Goal: Transaction & Acquisition: Book appointment/travel/reservation

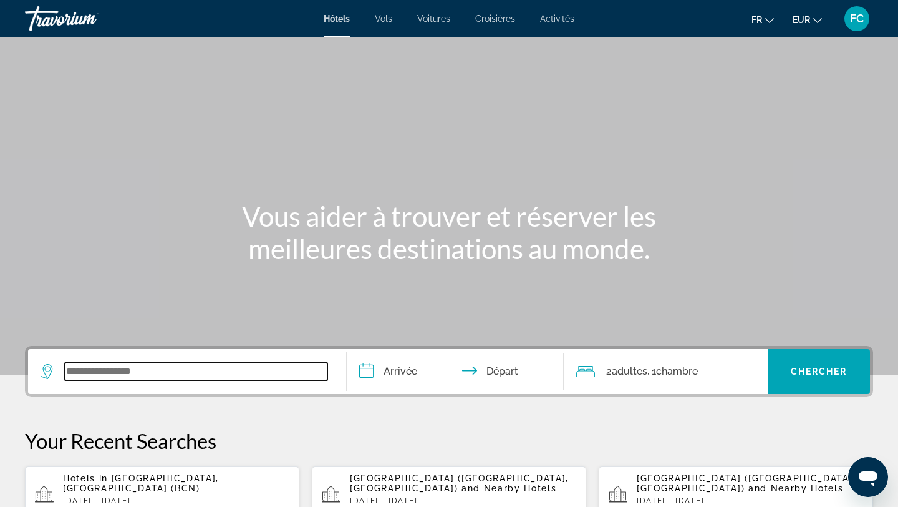
click at [206, 379] on input "Search widget" at bounding box center [196, 371] width 263 height 19
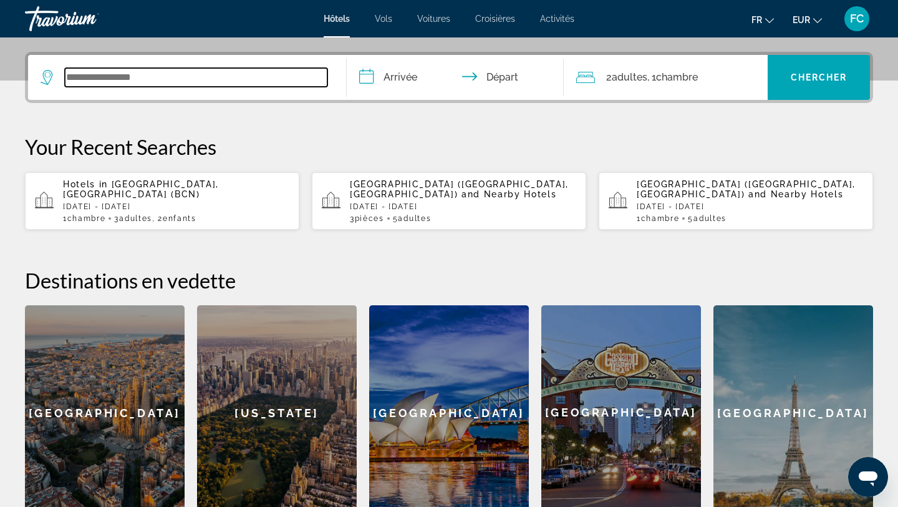
scroll to position [305, 0]
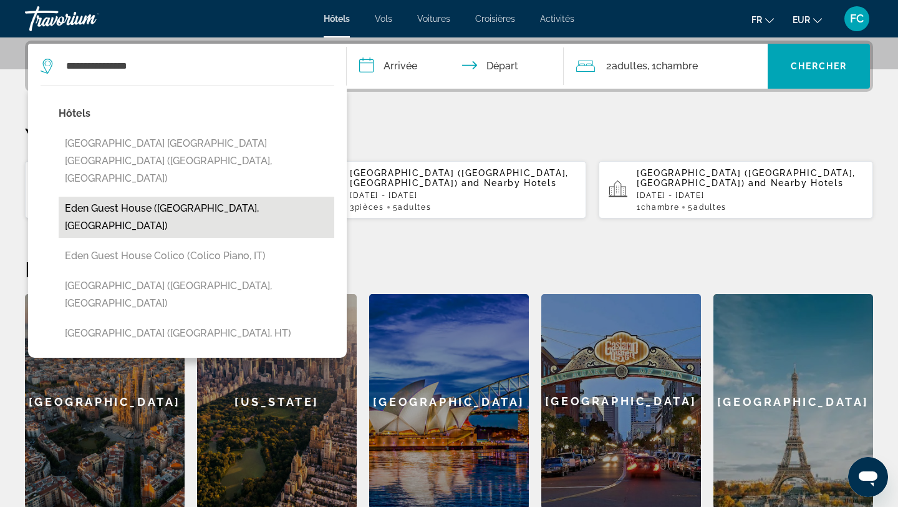
click at [122, 197] on button "Eden Guest house ([GEOGRAPHIC_DATA], [GEOGRAPHIC_DATA])" at bounding box center [197, 217] width 276 height 41
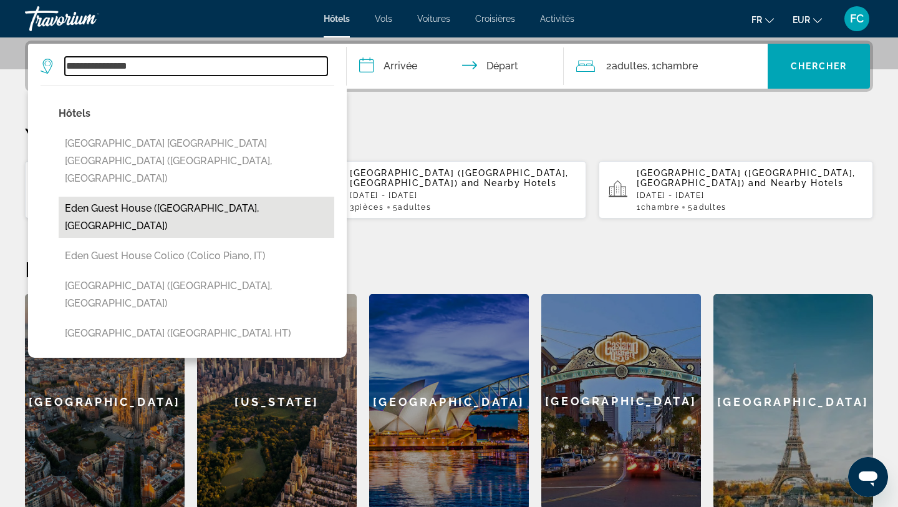
type input "**********"
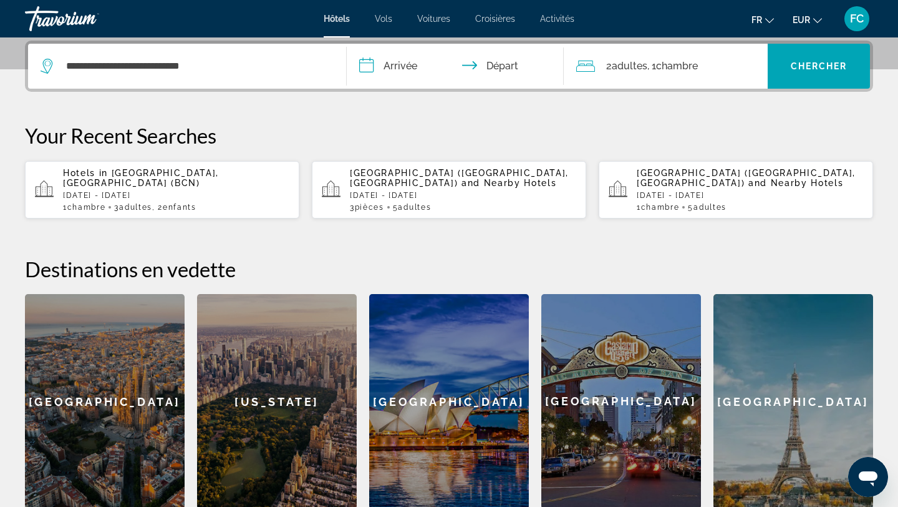
click at [377, 67] on input "**********" at bounding box center [458, 68] width 222 height 49
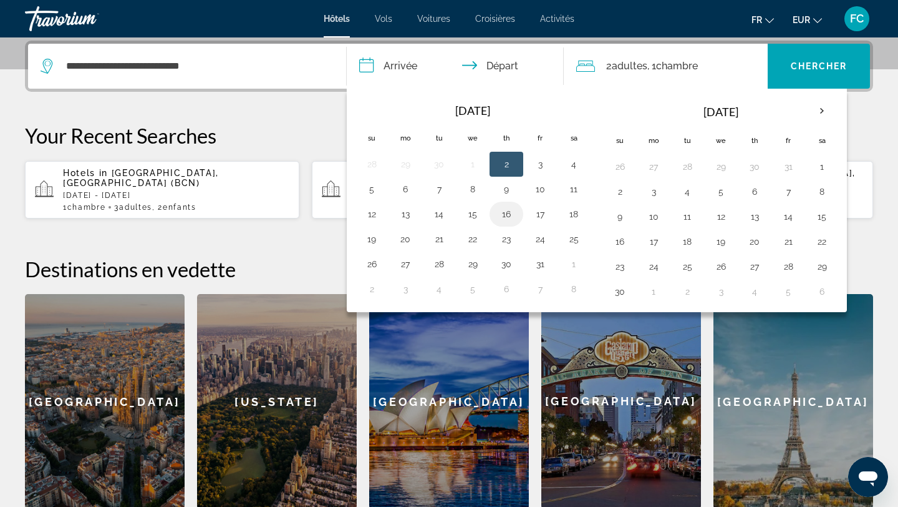
click at [506, 215] on button "16" at bounding box center [507, 213] width 20 height 17
click at [537, 213] on button "17" at bounding box center [540, 213] width 20 height 17
type input "**********"
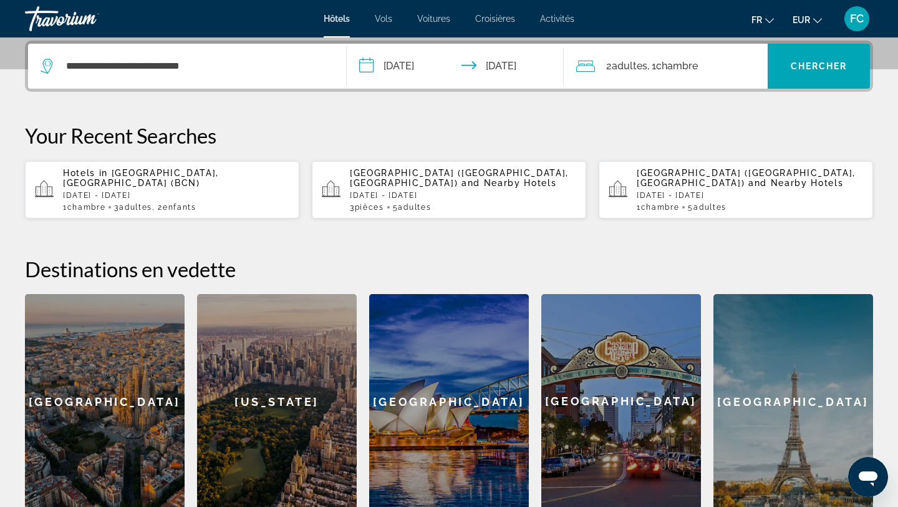
click at [624, 65] on span "Adultes" at bounding box center [630, 66] width 36 height 12
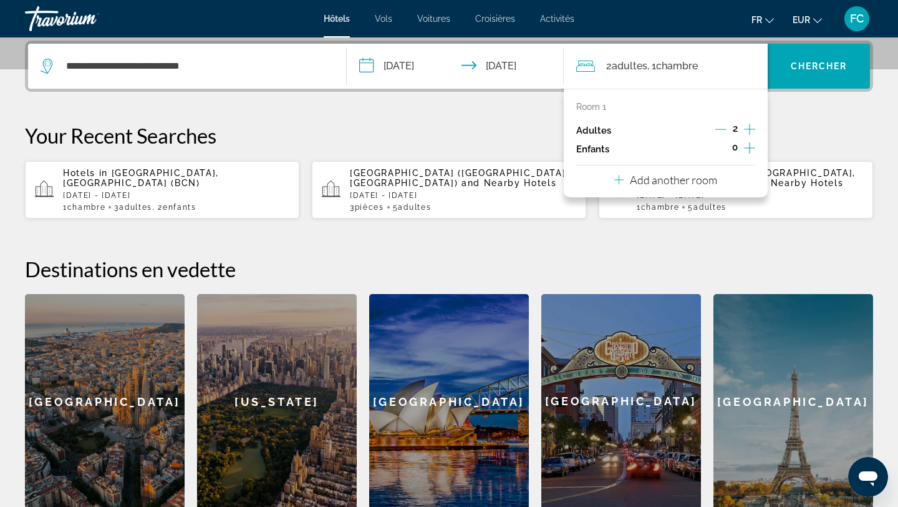
click at [746, 125] on icon "Increment adults" at bounding box center [749, 129] width 11 height 15
click at [830, 65] on span "Chercher" at bounding box center [819, 66] width 57 height 10
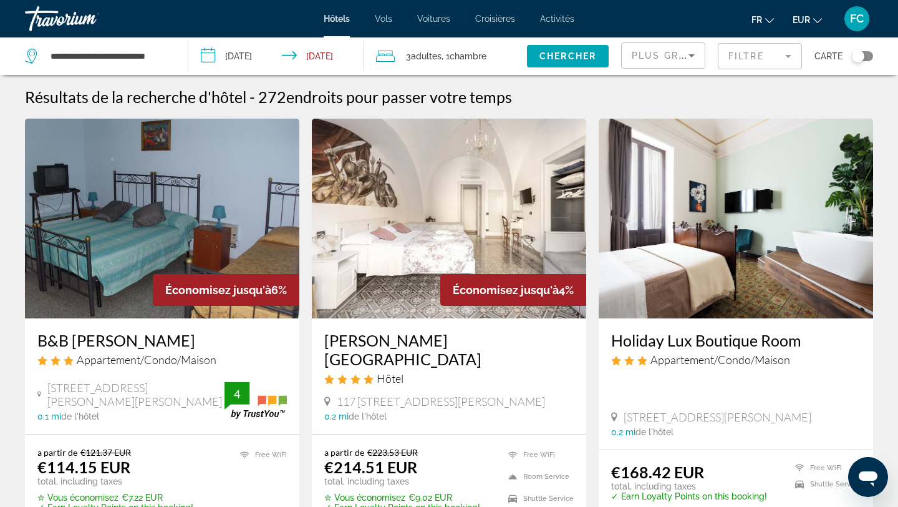
click at [864, 56] on div "Toggle map" at bounding box center [858, 56] width 12 height 12
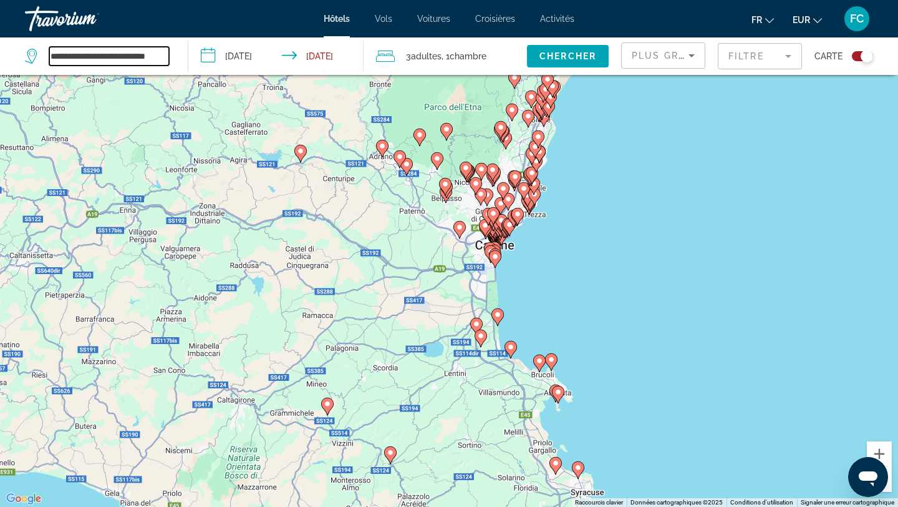
click at [101, 58] on input "**********" at bounding box center [109, 56] width 120 height 19
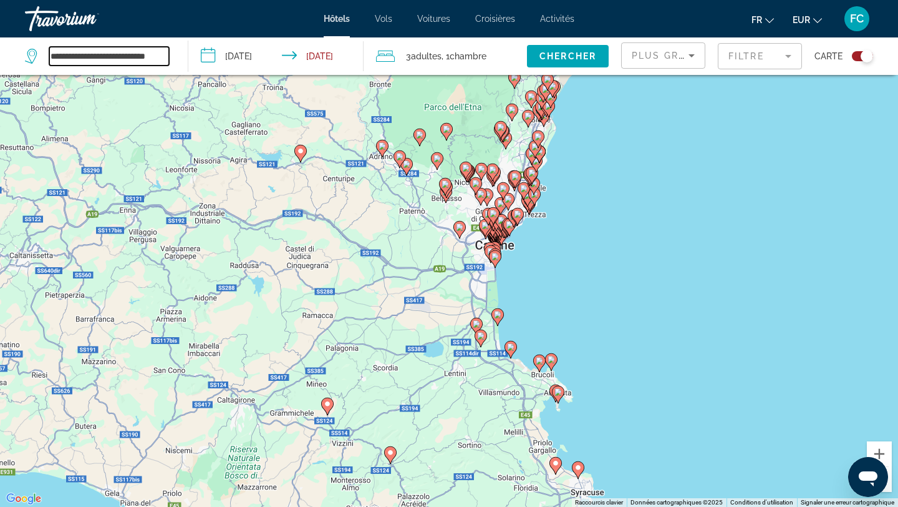
click at [101, 58] on input "**********" at bounding box center [109, 56] width 120 height 19
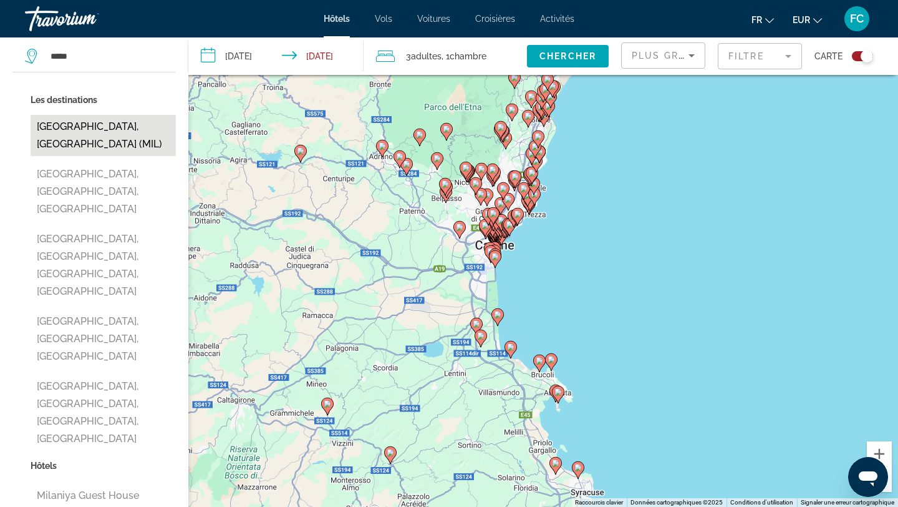
click at [47, 120] on button "[GEOGRAPHIC_DATA], [GEOGRAPHIC_DATA] (MIL)" at bounding box center [103, 135] width 145 height 41
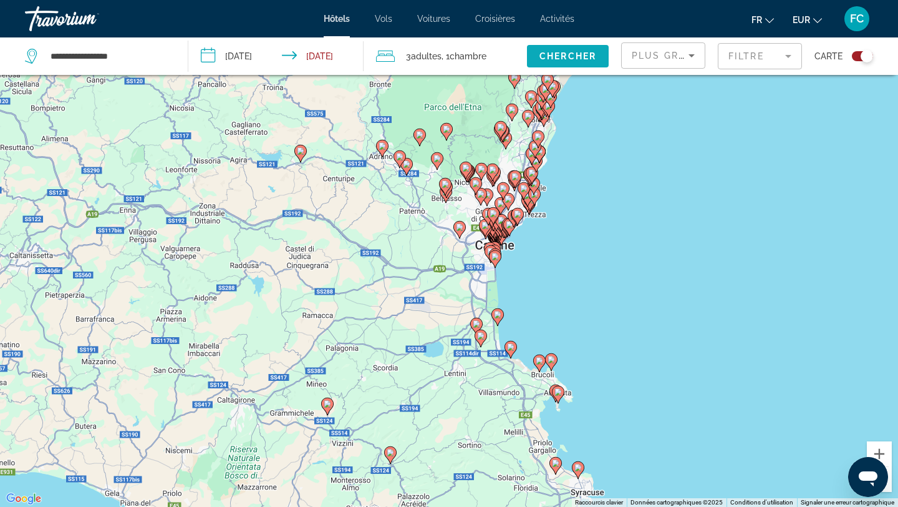
click at [549, 59] on span "Chercher" at bounding box center [568, 56] width 57 height 10
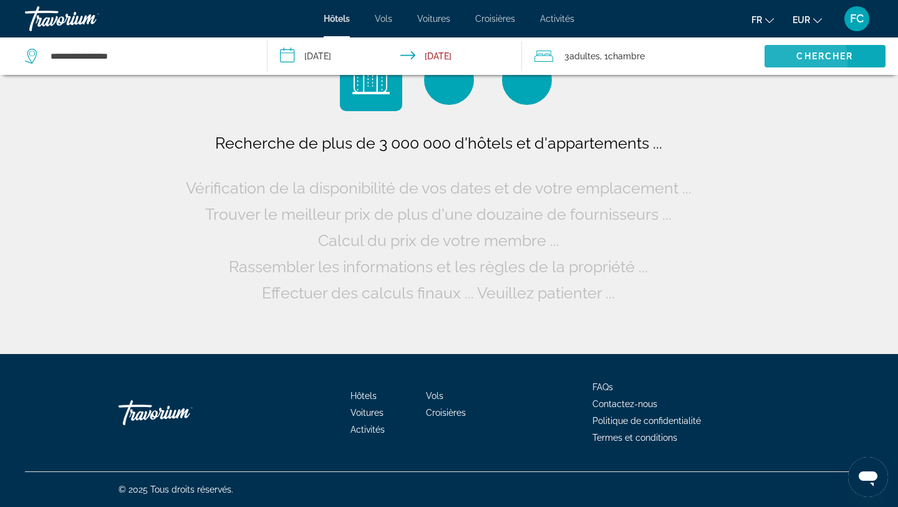
scroll to position [0, 0]
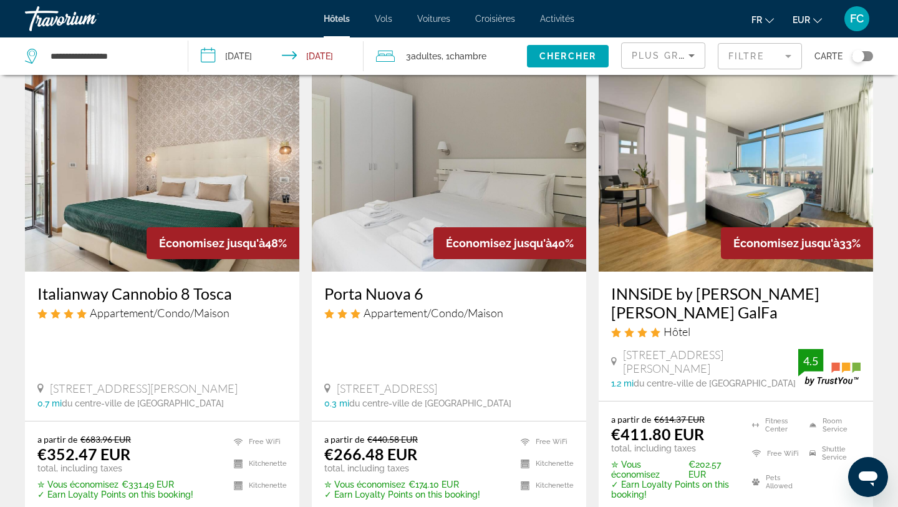
scroll to position [46, 0]
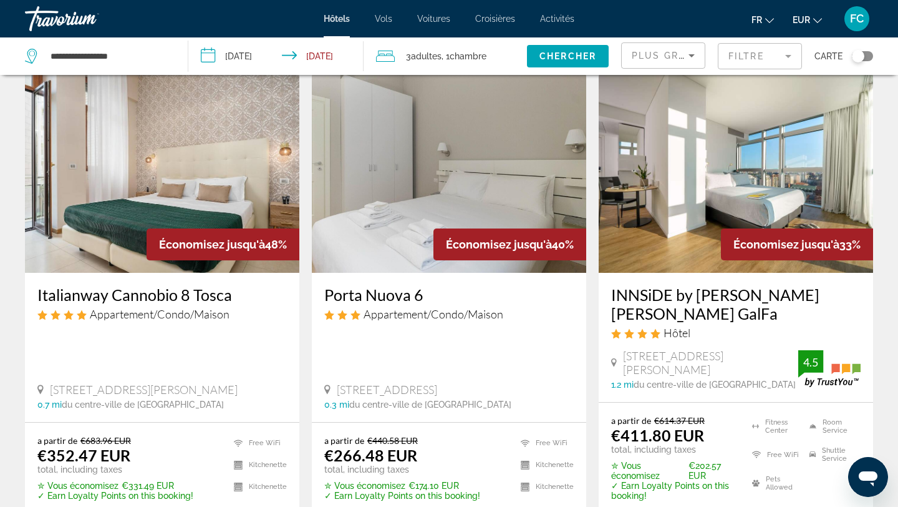
click at [865, 59] on div "Toggle map" at bounding box center [862, 56] width 21 height 10
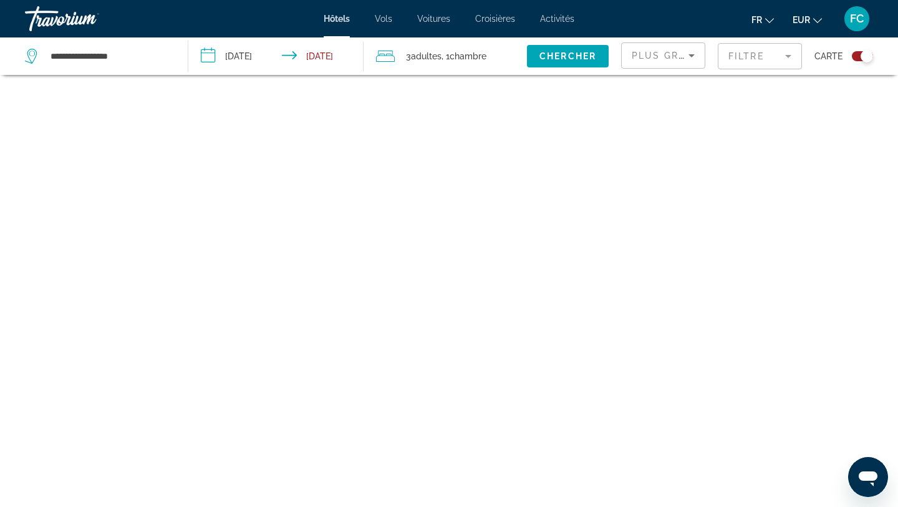
scroll to position [75, 0]
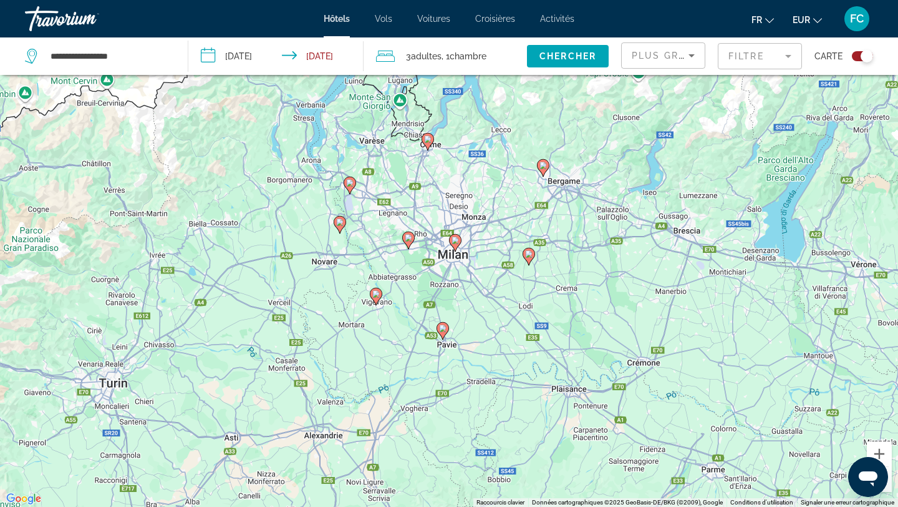
click at [355, 186] on icon "Main content" at bounding box center [350, 185] width 12 height 17
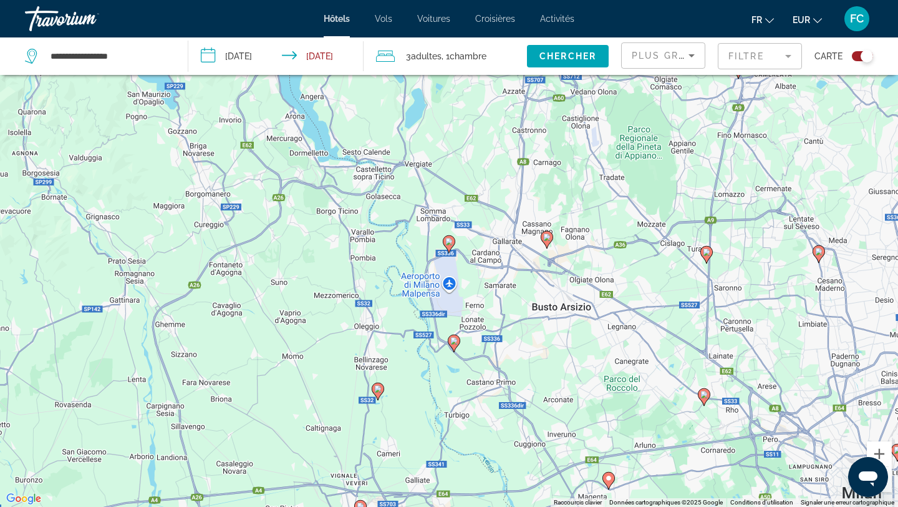
click at [448, 247] on icon "Main content" at bounding box center [449, 244] width 11 height 16
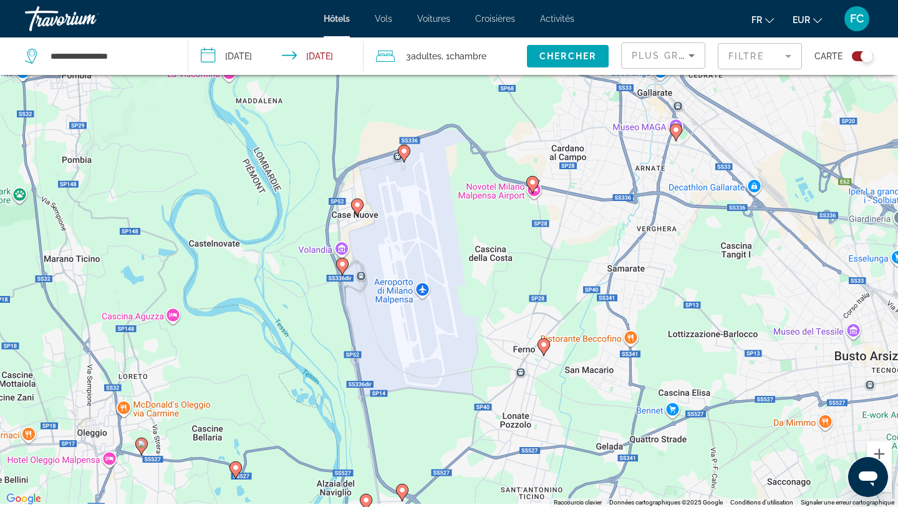
drag, startPoint x: 467, startPoint y: 324, endPoint x: 439, endPoint y: 206, distance: 120.6
click at [439, 206] on div "Pour naviguer, appuyez sur les touches fléchées. Pour activer le glissement ave…" at bounding box center [449, 253] width 898 height 507
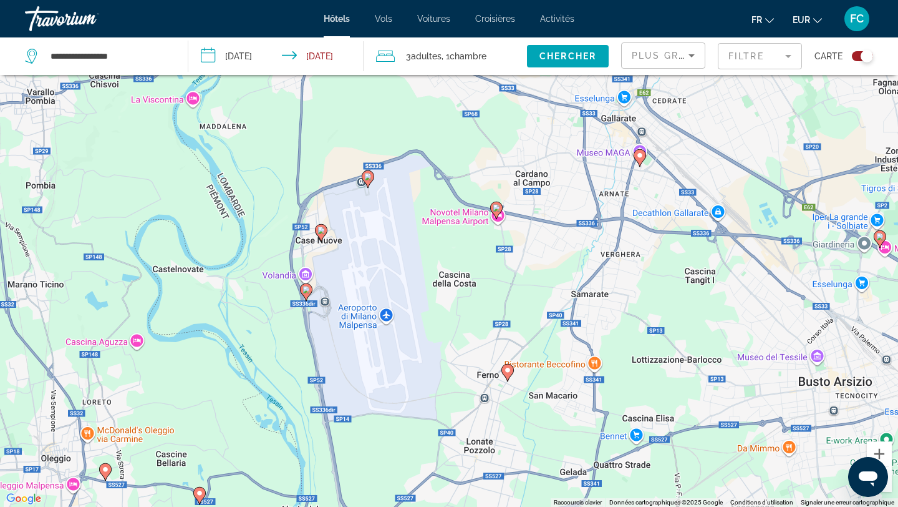
drag, startPoint x: 640, startPoint y: 147, endPoint x: 603, endPoint y: 170, distance: 43.4
click at [603, 170] on div "Pour naviguer, appuyez sur les touches fléchées. Pour activer le glissement ave…" at bounding box center [449, 253] width 898 height 507
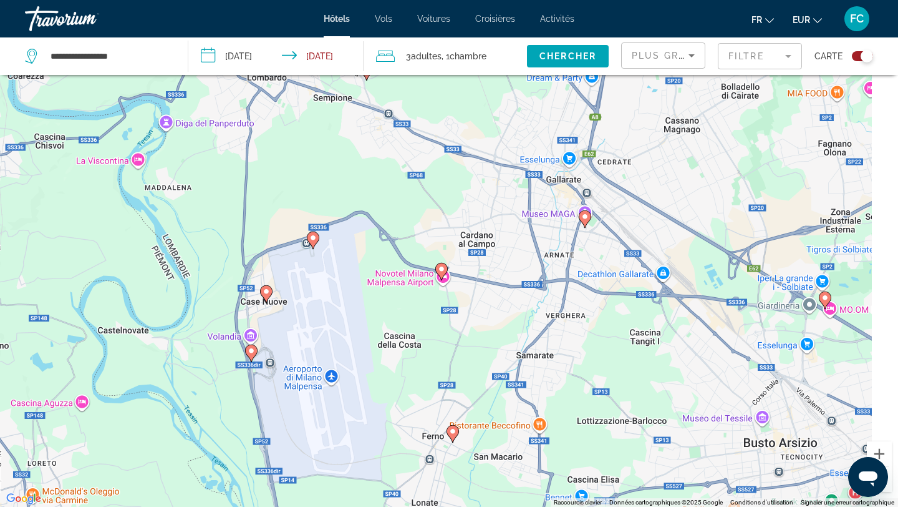
drag, startPoint x: 603, startPoint y: 175, endPoint x: 548, endPoint y: 235, distance: 82.1
click at [548, 235] on div "Pour naviguer, appuyez sur les touches fléchées. Pour activer le glissement ave…" at bounding box center [449, 253] width 898 height 507
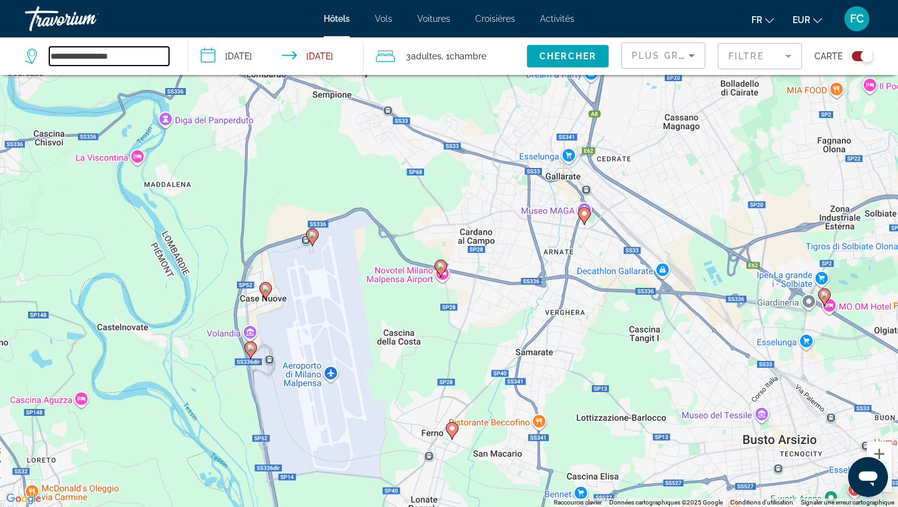
click at [141, 59] on input "**********" at bounding box center [109, 56] width 120 height 19
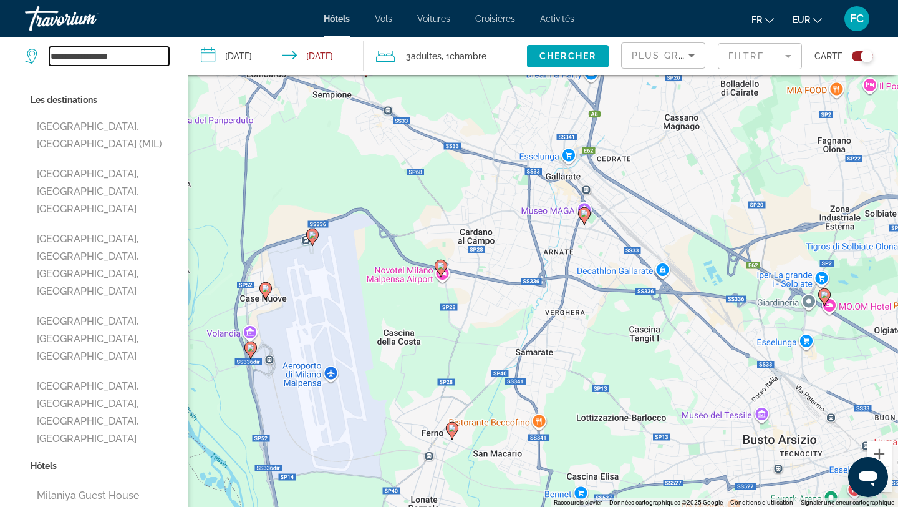
click at [141, 59] on input "**********" at bounding box center [109, 56] width 120 height 19
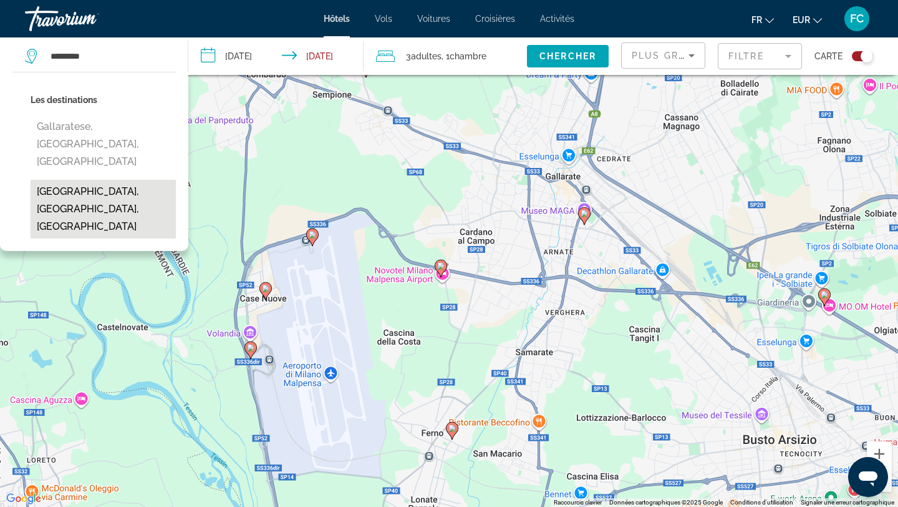
click at [56, 180] on button "[GEOGRAPHIC_DATA], [GEOGRAPHIC_DATA], [GEOGRAPHIC_DATA]" at bounding box center [103, 209] width 145 height 59
type input "**********"
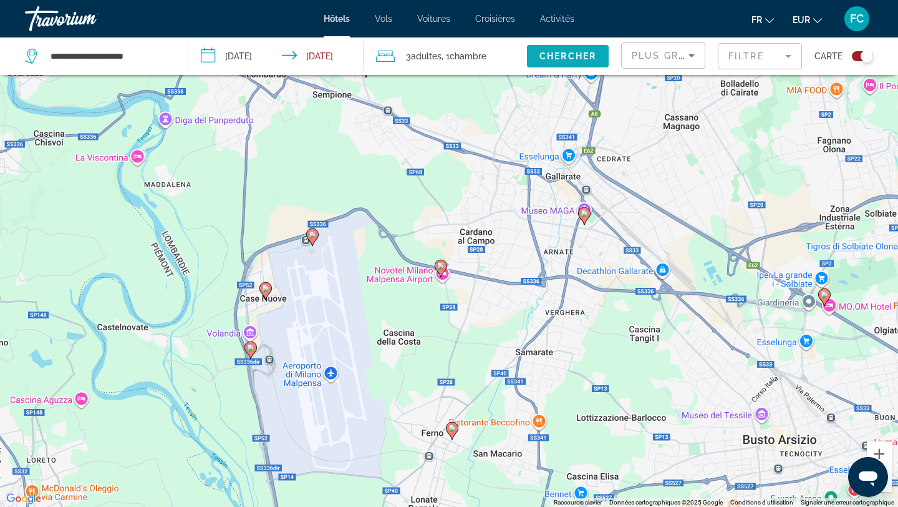
click at [561, 58] on span "Chercher" at bounding box center [568, 56] width 57 height 10
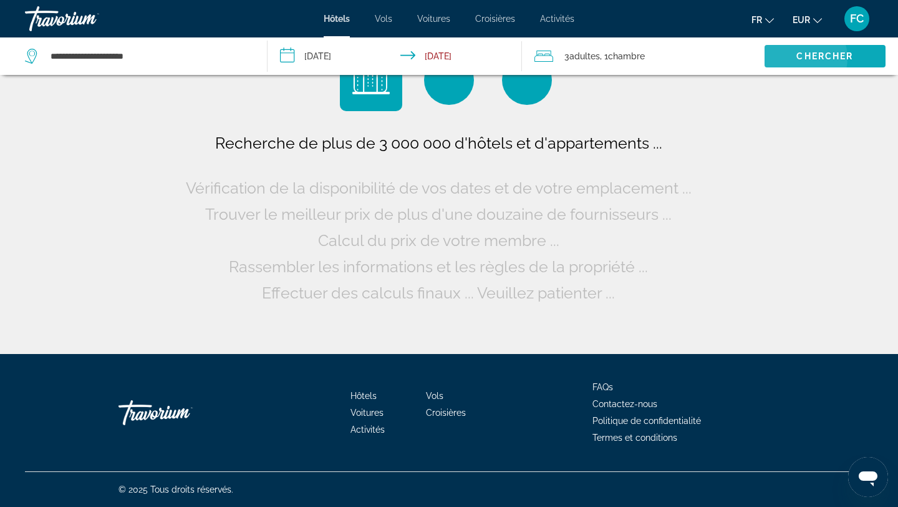
scroll to position [0, 0]
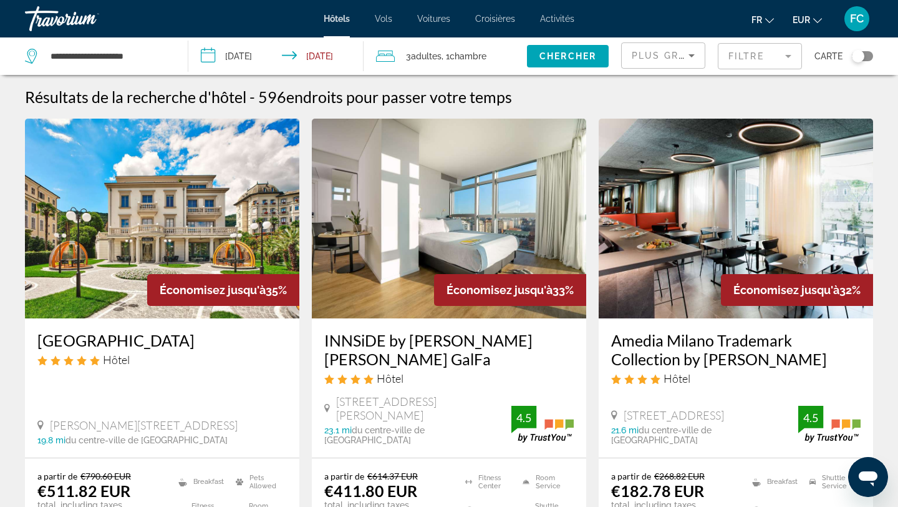
click at [746, 58] on mat-form-field "Filtre" at bounding box center [760, 56] width 84 height 26
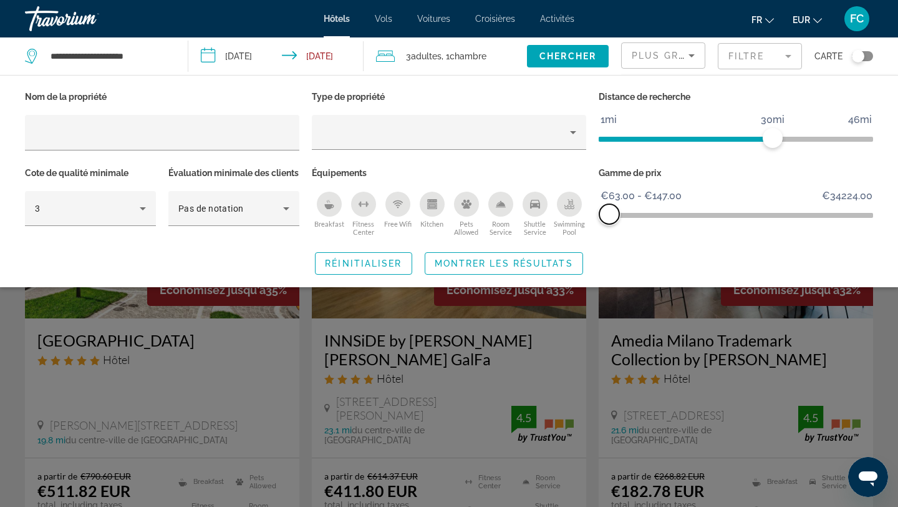
drag, startPoint x: 865, startPoint y: 213, endPoint x: 610, endPoint y: 198, distance: 256.3
click at [610, 213] on ngx-slider "€63.00 €34224.00 €63.00 €147.00 €63.00 - €147.00" at bounding box center [736, 214] width 274 height 2
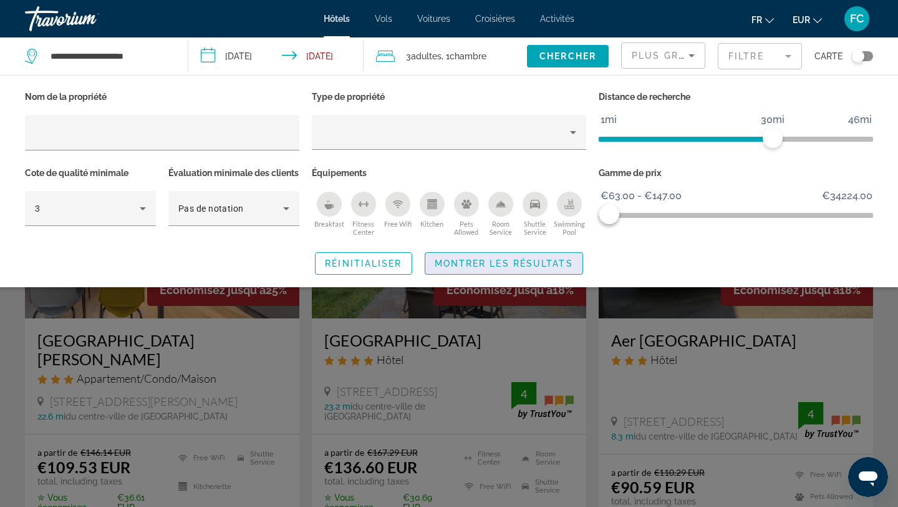
click at [510, 268] on span "Montrer les résultats" at bounding box center [504, 263] width 138 height 10
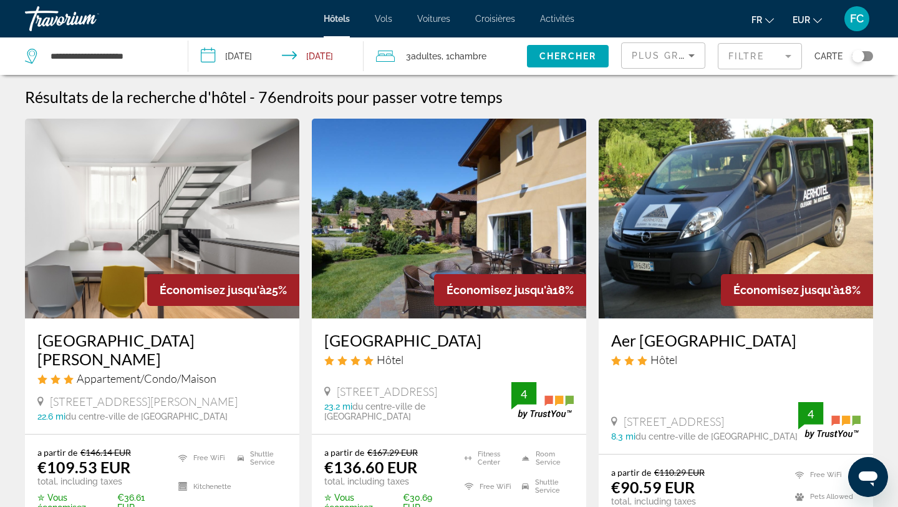
click at [863, 56] on div "Toggle map" at bounding box center [858, 56] width 12 height 12
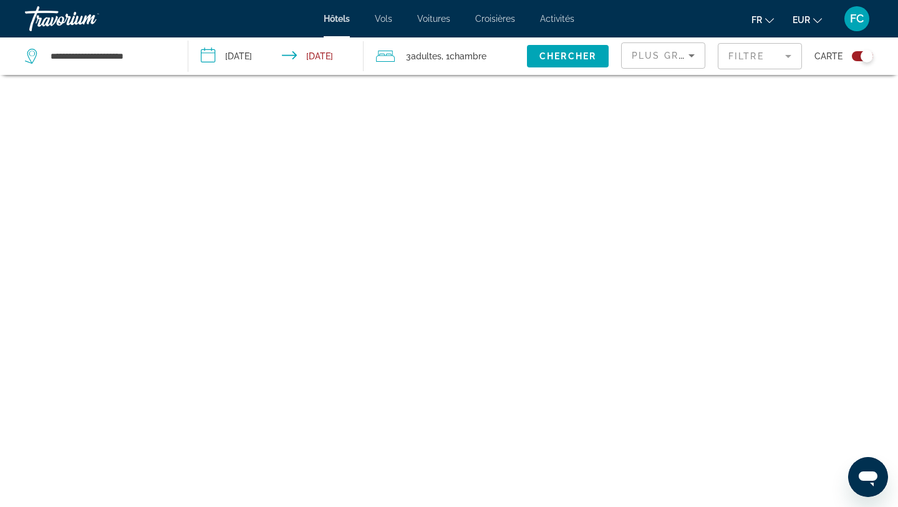
scroll to position [75, 0]
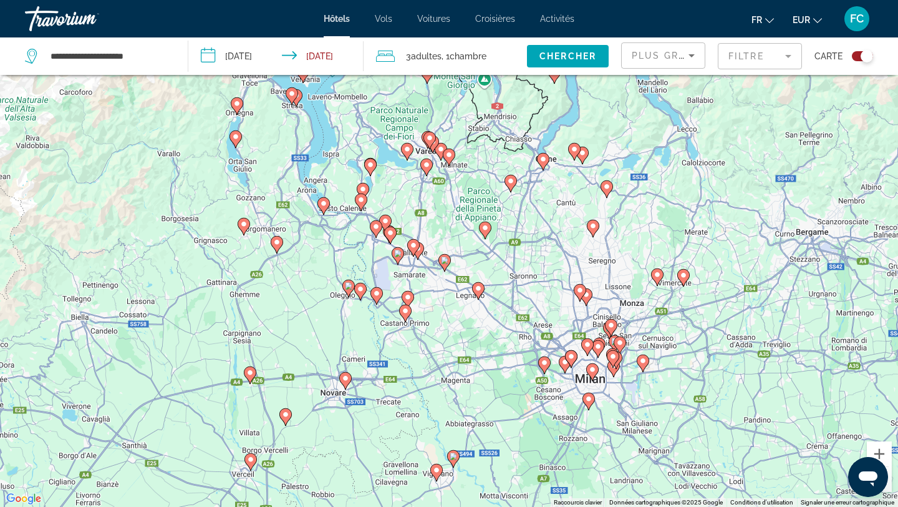
drag, startPoint x: 449, startPoint y: 284, endPoint x: 530, endPoint y: 420, distance: 158.9
click at [530, 420] on div "Pour activer le glissement avec le clavier, appuyez sur Alt+Entrée. Une fois ce…" at bounding box center [449, 253] width 898 height 507
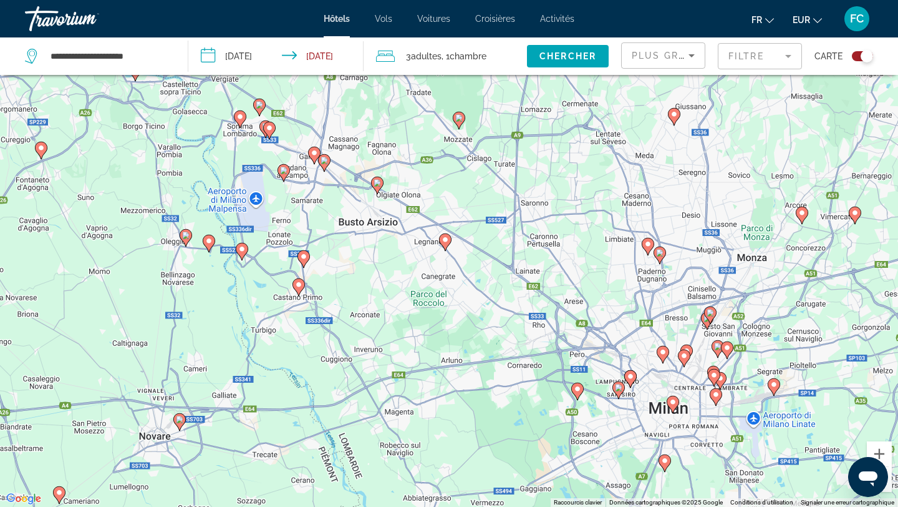
drag, startPoint x: 387, startPoint y: 303, endPoint x: 414, endPoint y: 435, distance: 135.6
click at [414, 435] on div "Pour activer le glissement avec le clavier, appuyez sur Alt+Entrée. Une fois ce…" at bounding box center [449, 253] width 898 height 507
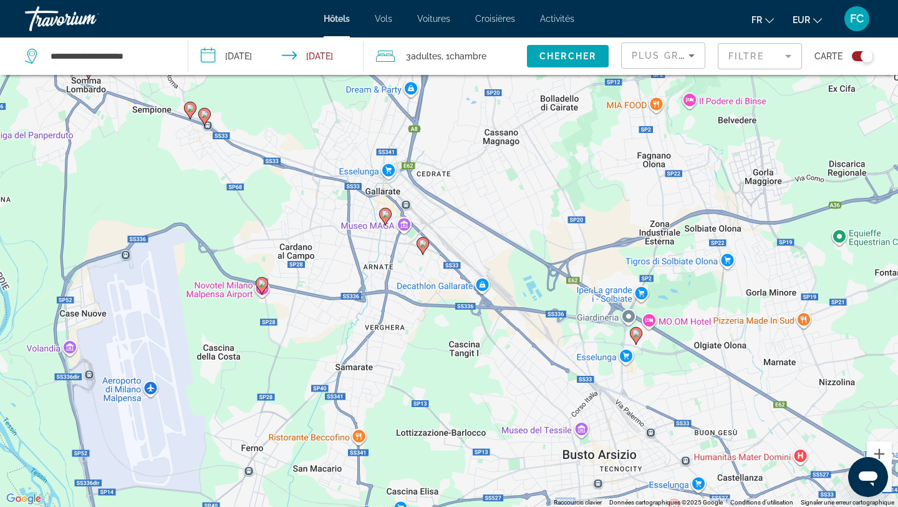
drag, startPoint x: 308, startPoint y: 274, endPoint x: 448, endPoint y: 373, distance: 171.9
click at [448, 374] on div "Pour activer le glissement avec le clavier, appuyez sur Alt+Entrée. Une fois ce…" at bounding box center [449, 253] width 898 height 507
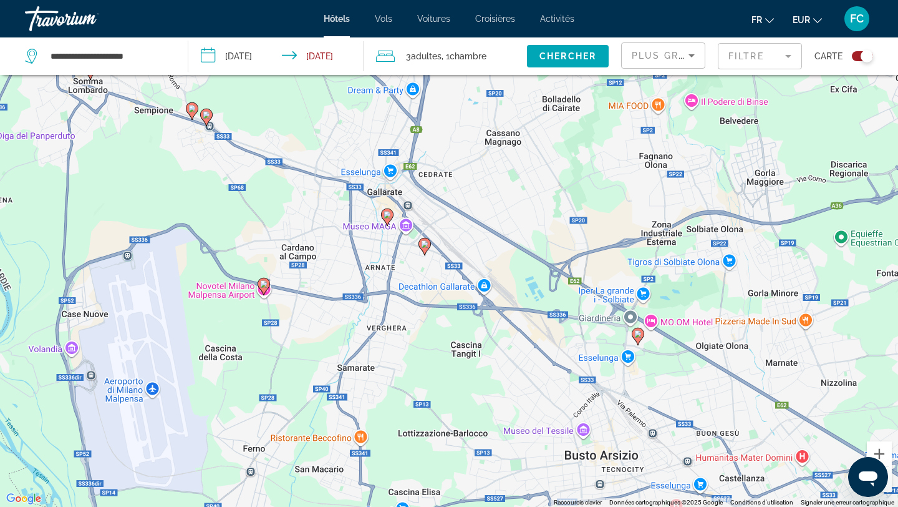
click at [428, 245] on image "Main content" at bounding box center [424, 243] width 7 height 7
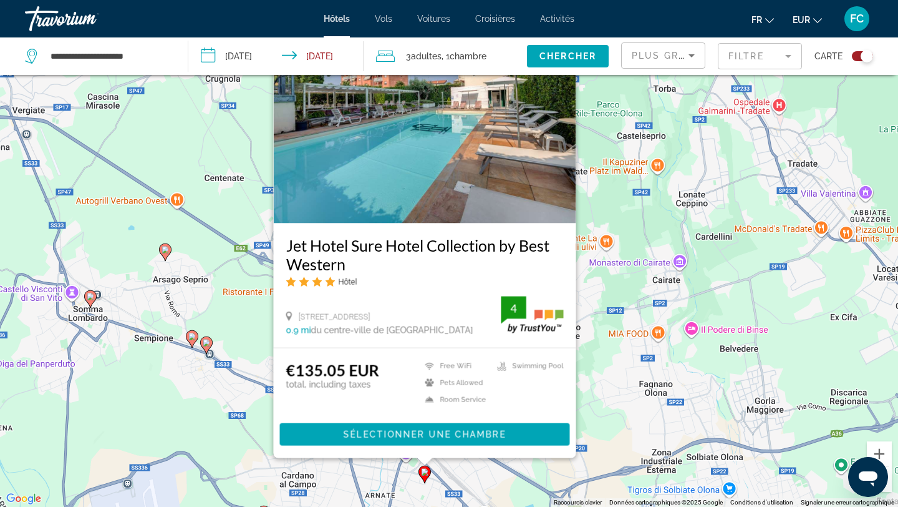
click at [258, 329] on div "Pour activer le glissement avec le clavier, appuyez sur Alt+Entrée. Une fois ce…" at bounding box center [449, 253] width 898 height 507
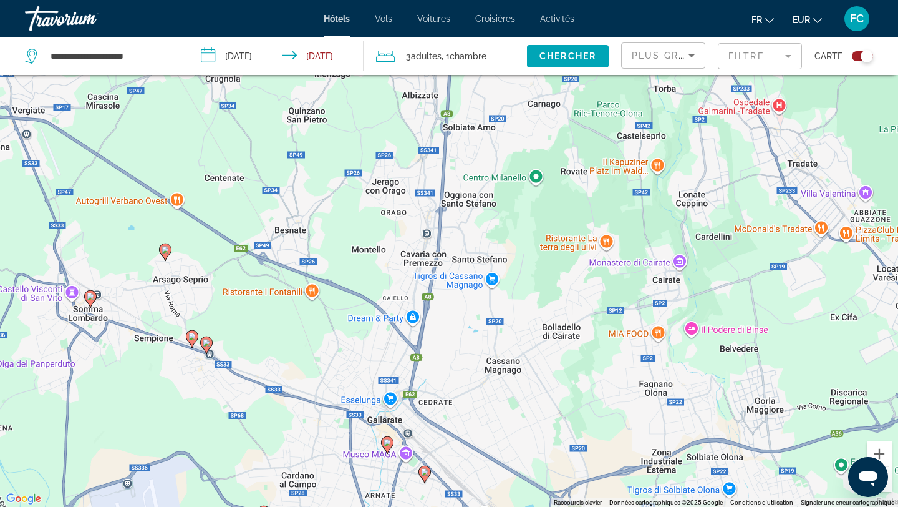
click at [385, 438] on icon "Main content" at bounding box center [387, 445] width 11 height 16
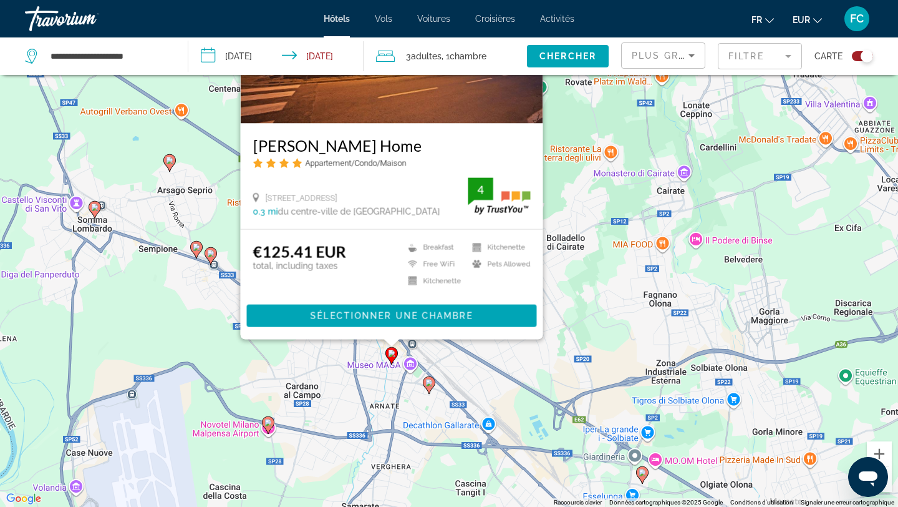
drag, startPoint x: 229, startPoint y: 470, endPoint x: 233, endPoint y: 359, distance: 111.1
click at [233, 359] on div "Pour activer le glissement avec le clavier, appuyez sur Alt+Entrée. Une fois ce…" at bounding box center [449, 253] width 898 height 507
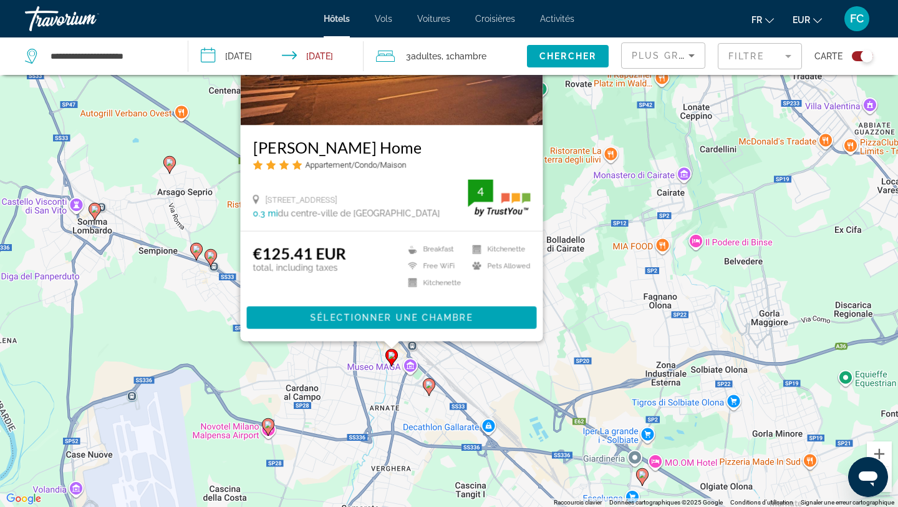
click at [269, 425] on image "Main content" at bounding box center [268, 423] width 7 height 7
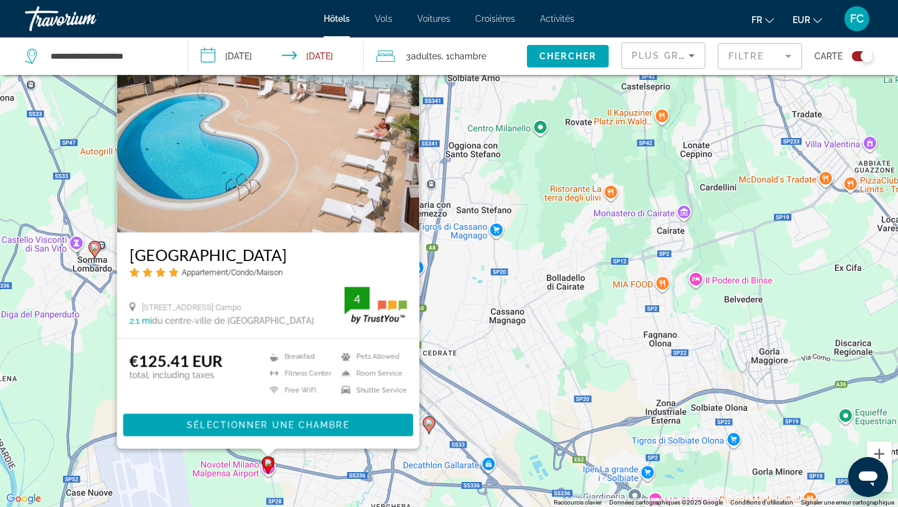
click at [83, 371] on div "Pour activer le glissement avec le clavier, appuyez sur Alt+Entrée. Une fois ce…" at bounding box center [449, 253] width 898 height 507
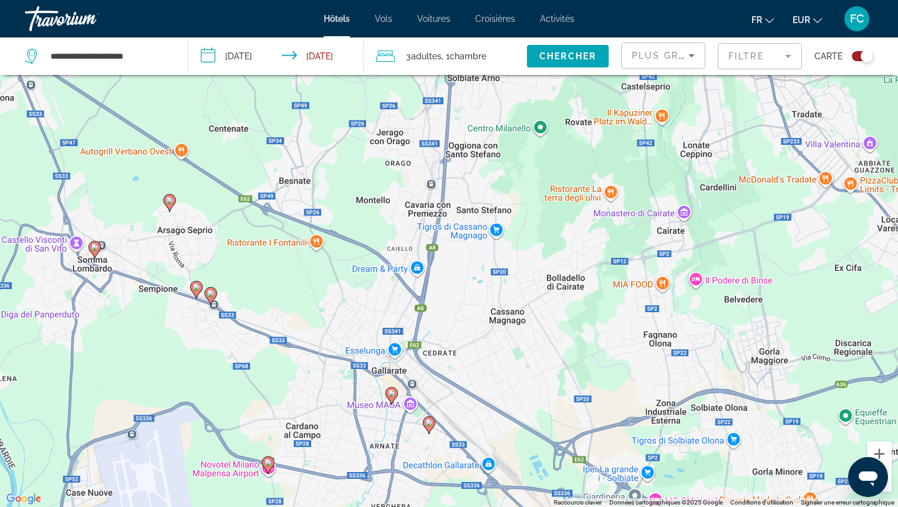
click at [213, 294] on image "Main content" at bounding box center [210, 292] width 7 height 7
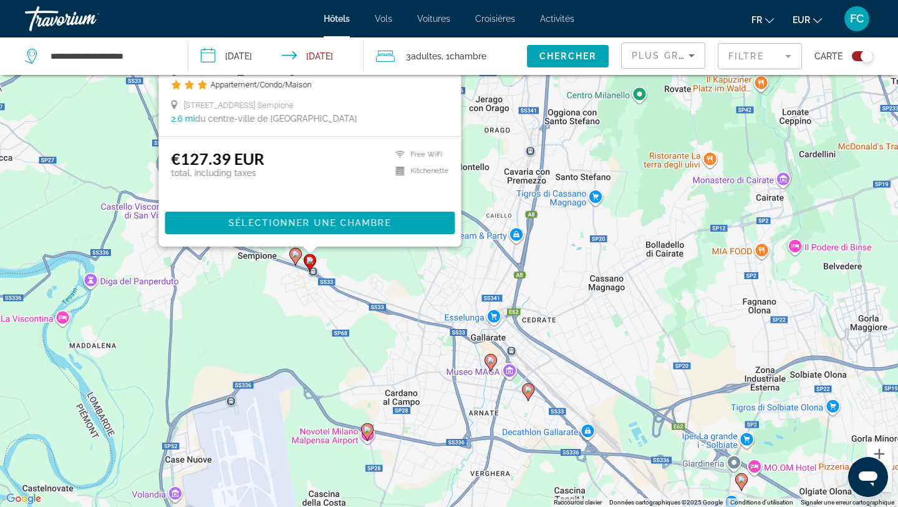
drag, startPoint x: 299, startPoint y: 462, endPoint x: 398, endPoint y: 268, distance: 218.5
click at [398, 268] on div "Pour activer le glissement avec le clavier, appuyez sur Alt+Entrée. Une fois ce…" at bounding box center [449, 253] width 898 height 507
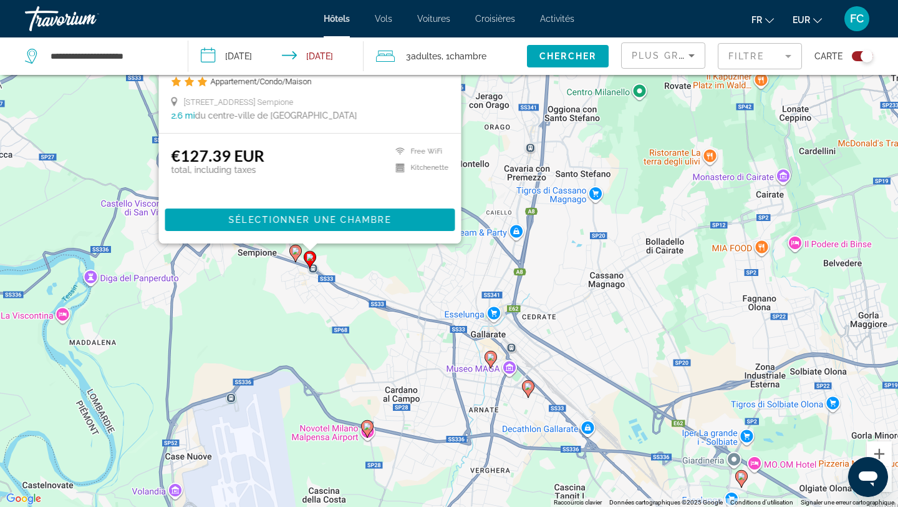
click at [295, 250] on image "Main content" at bounding box center [295, 250] width 7 height 7
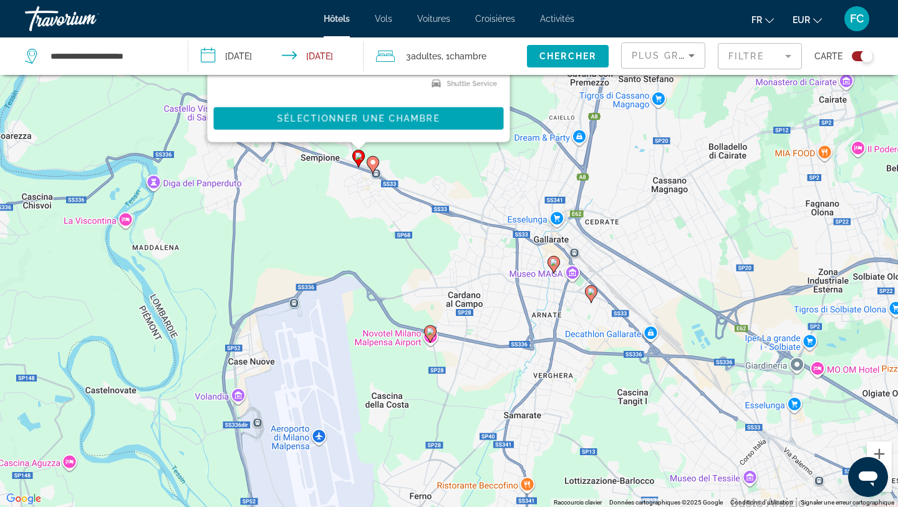
drag, startPoint x: 464, startPoint y: 474, endPoint x: 527, endPoint y: 167, distance: 312.7
click at [527, 168] on div "Pour activer le glissement avec le clavier, appuyez sur Alt+Entrée. Une fois ce…" at bounding box center [449, 253] width 898 height 507
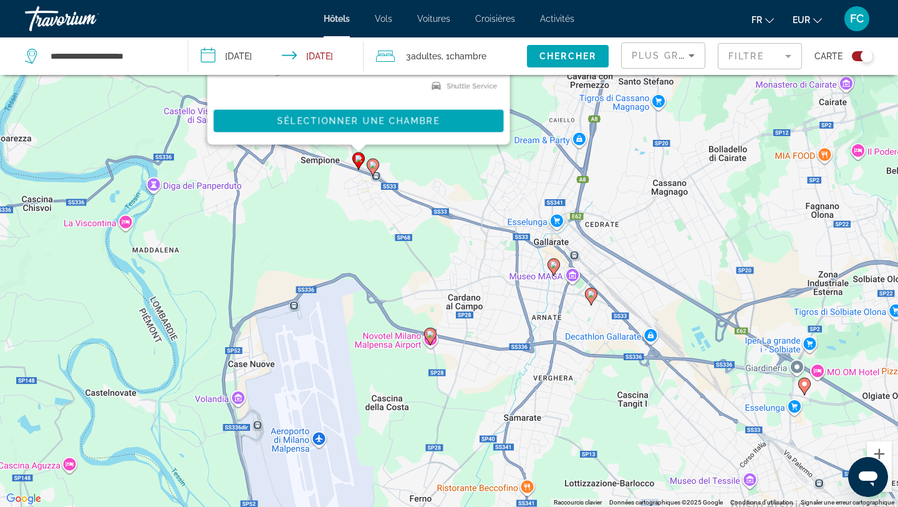
click at [372, 165] on image "Main content" at bounding box center [372, 164] width 7 height 7
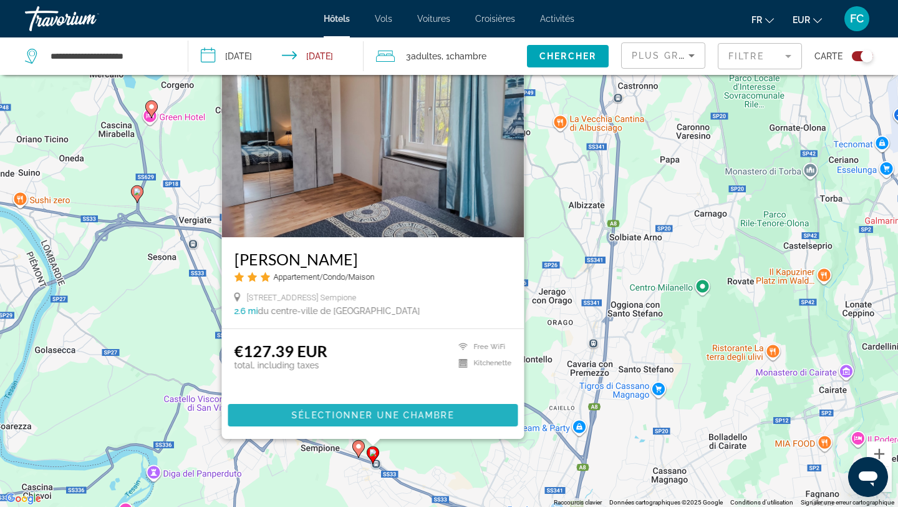
click at [360, 421] on span "Main content" at bounding box center [373, 415] width 290 height 30
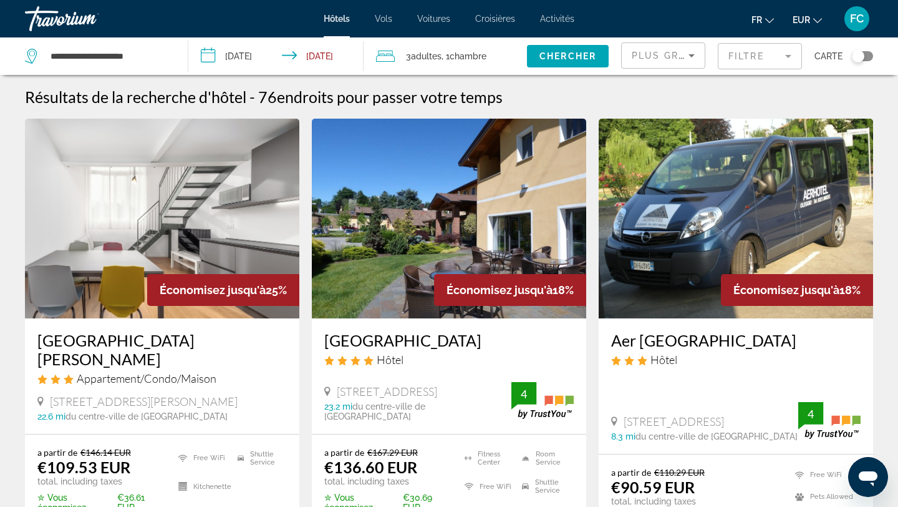
click at [759, 64] on mat-form-field "Filtre" at bounding box center [760, 56] width 84 height 26
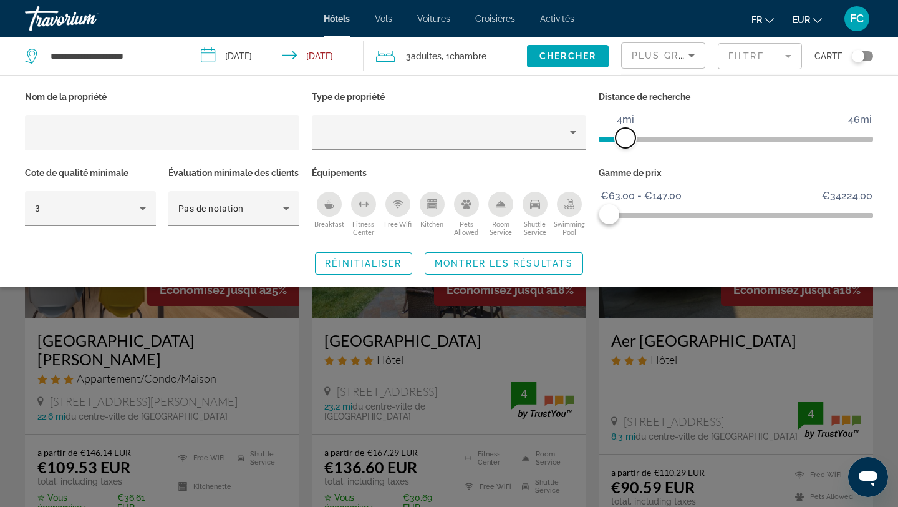
drag, startPoint x: 770, startPoint y: 134, endPoint x: 623, endPoint y: 135, distance: 147.2
click at [623, 135] on span "ngx-slider" at bounding box center [626, 138] width 20 height 20
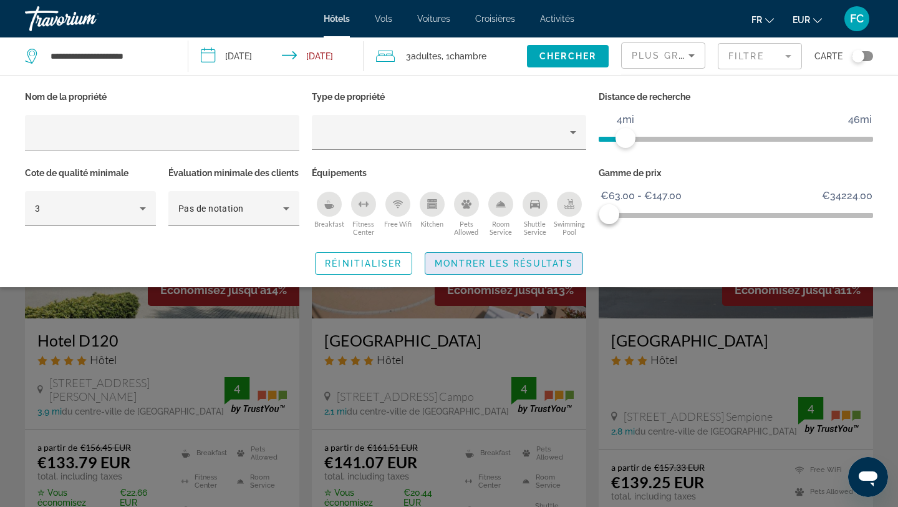
click at [490, 268] on span "Montrer les résultats" at bounding box center [504, 263] width 138 height 10
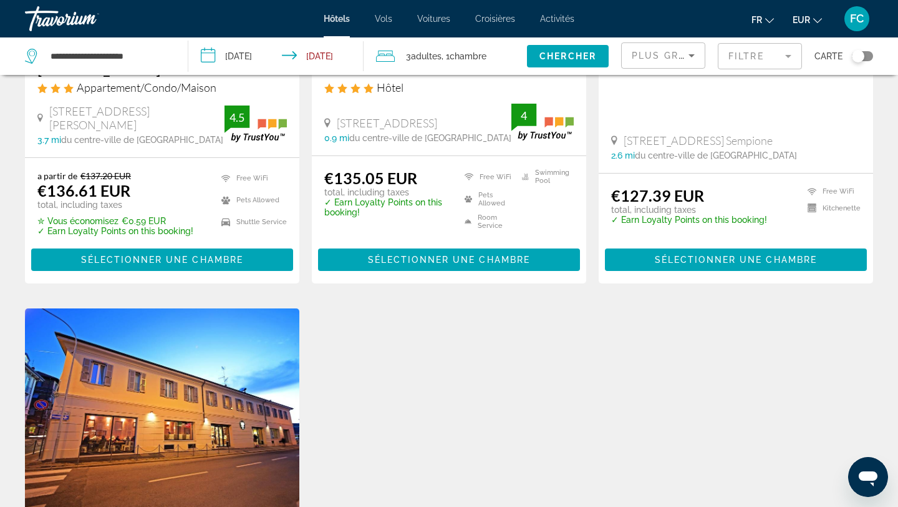
scroll to position [560, 0]
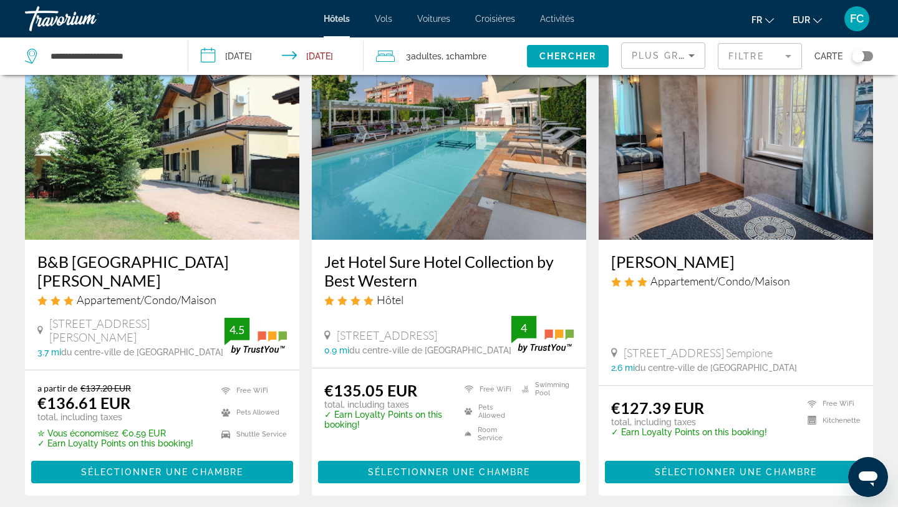
click at [88, 263] on h3 "B&B [GEOGRAPHIC_DATA][PERSON_NAME]" at bounding box center [162, 270] width 250 height 37
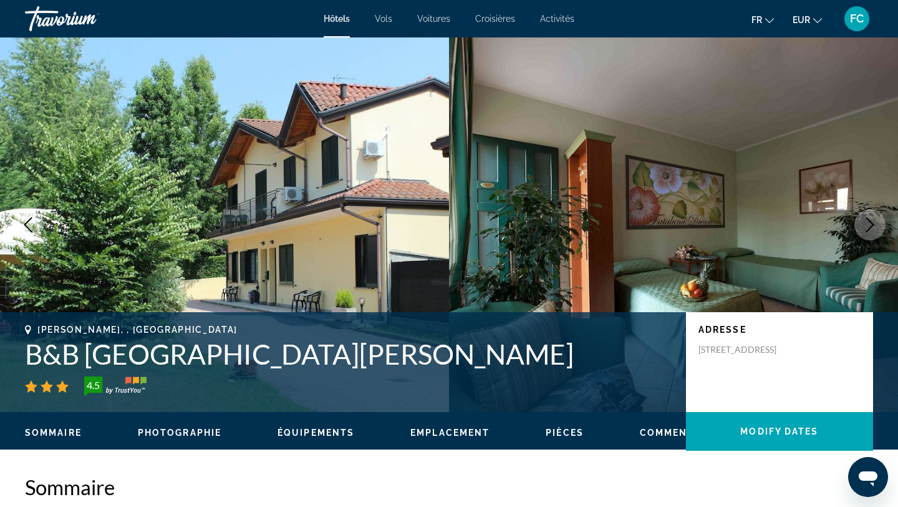
click at [872, 223] on icon "Next image" at bounding box center [871, 224] width 8 height 15
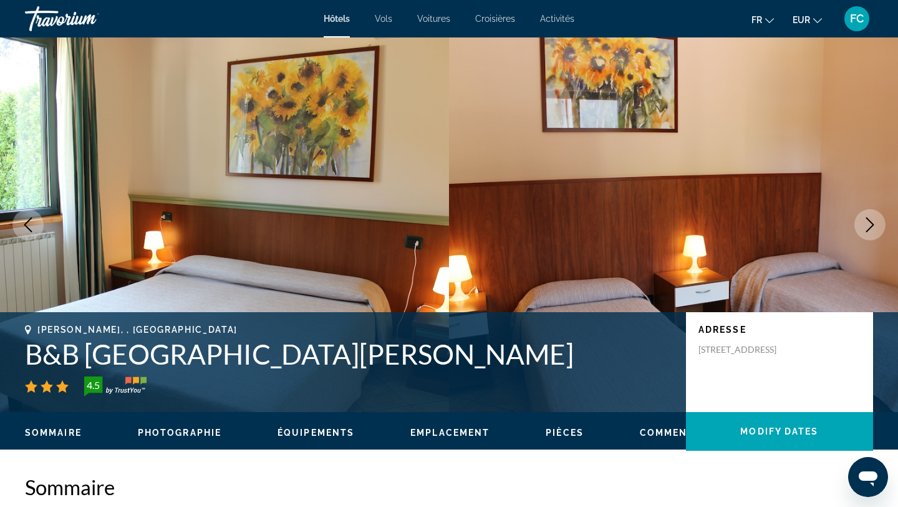
click at [872, 225] on icon "Next image" at bounding box center [871, 224] width 8 height 15
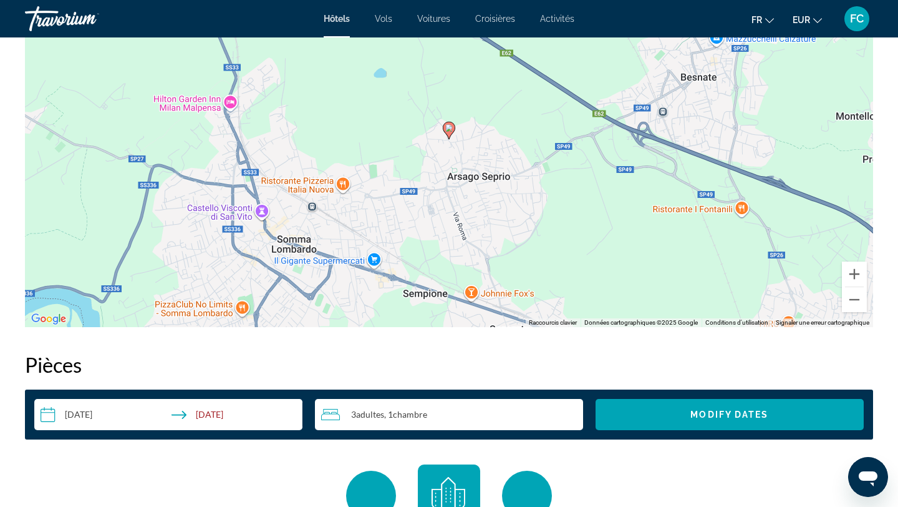
scroll to position [1305, 0]
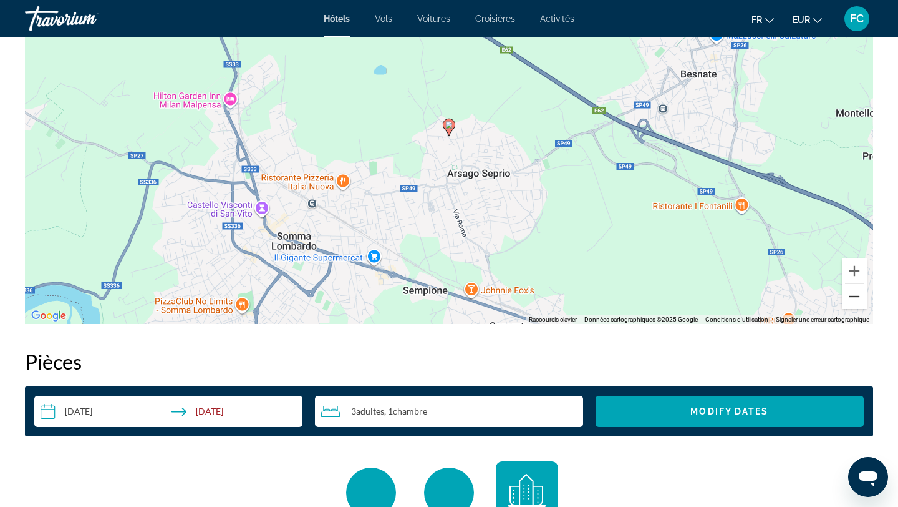
click at [856, 301] on button "Zoom arrière" at bounding box center [854, 296] width 25 height 25
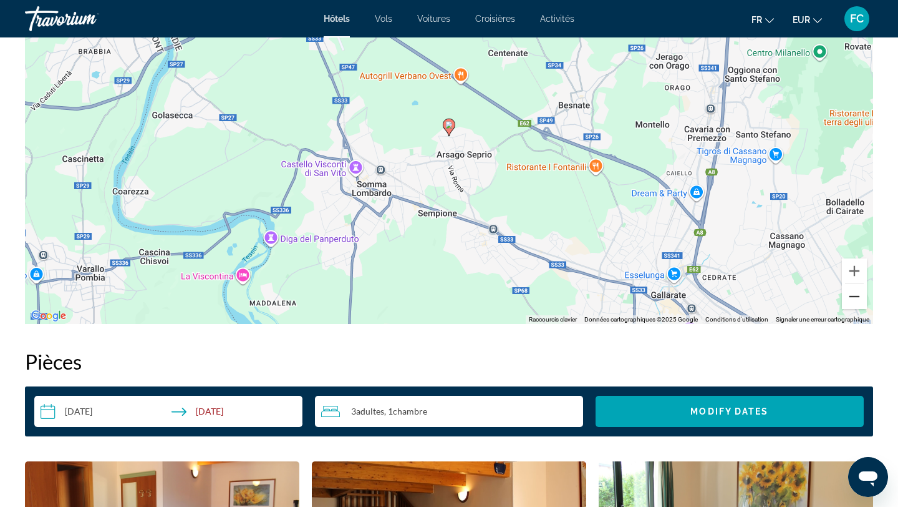
click at [856, 301] on button "Zoom arrière" at bounding box center [854, 296] width 25 height 25
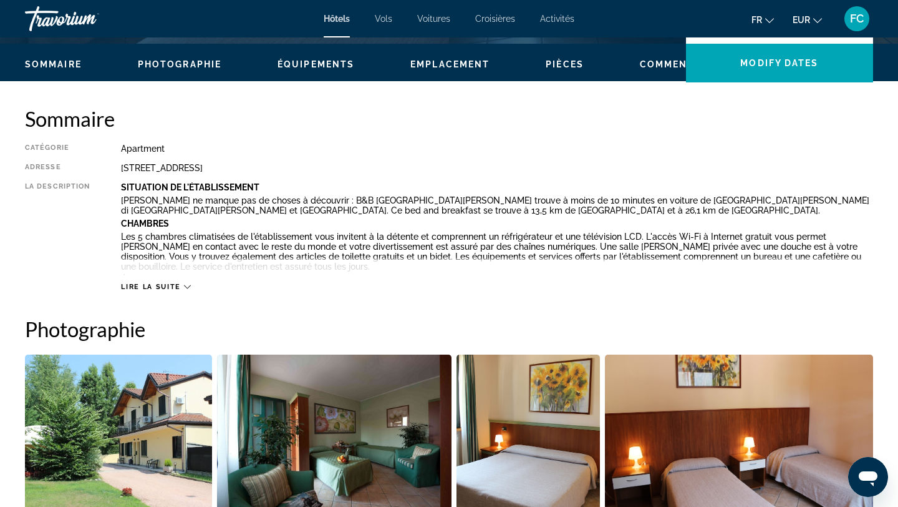
scroll to position [366, 0]
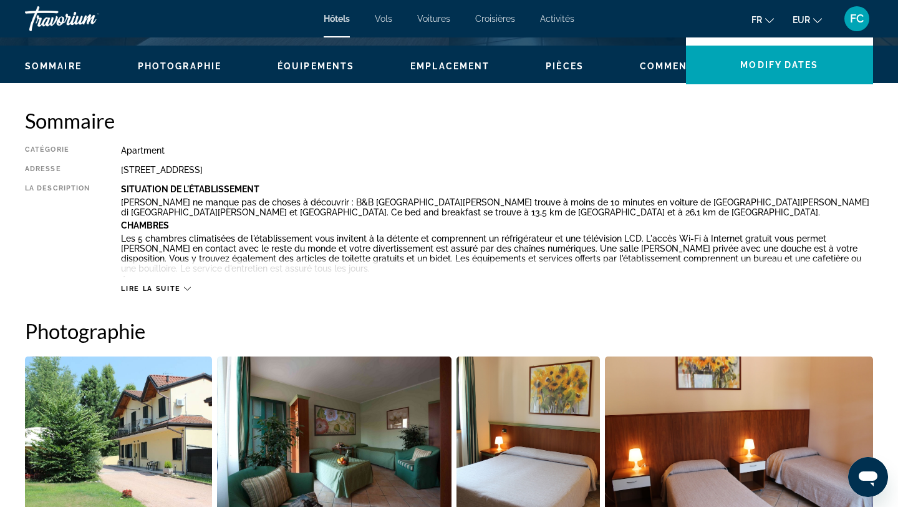
click at [157, 288] on span "Lire la suite" at bounding box center [150, 288] width 59 height 8
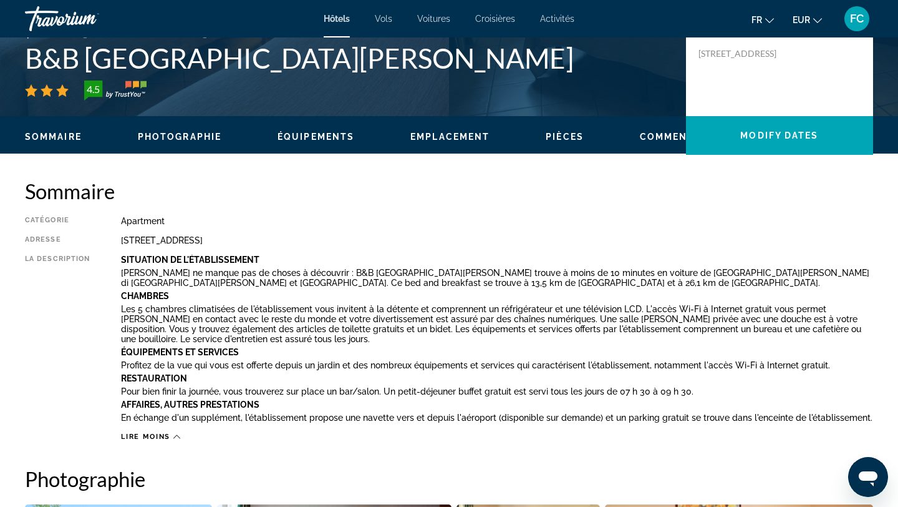
scroll to position [0, 0]
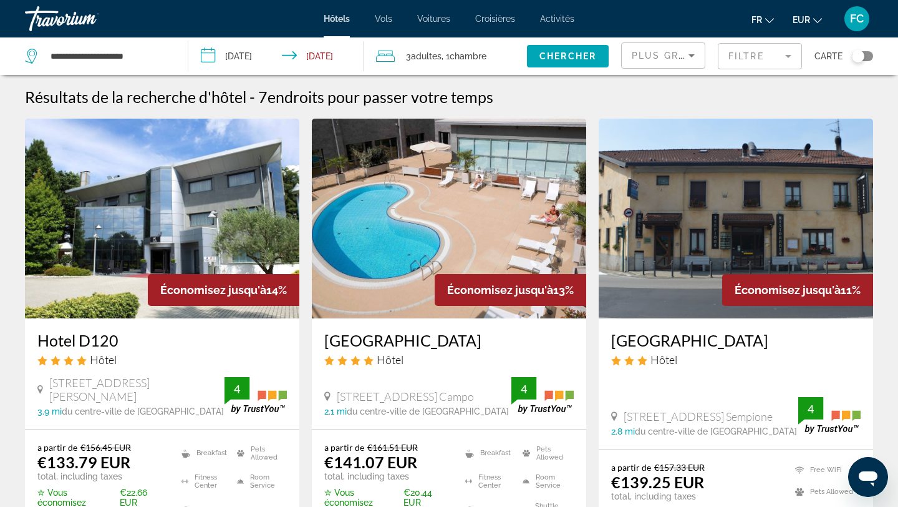
click at [87, 341] on h3 "Hotel D120" at bounding box center [162, 340] width 250 height 19
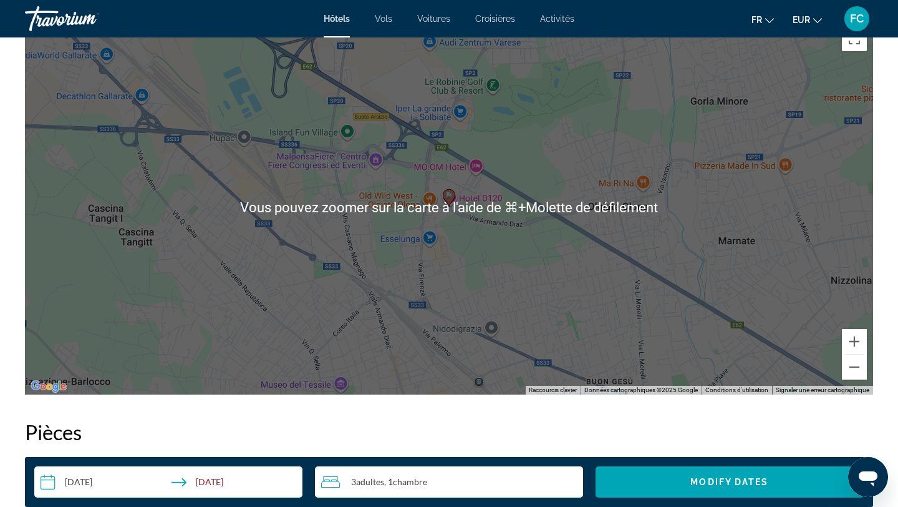
scroll to position [1240, 0]
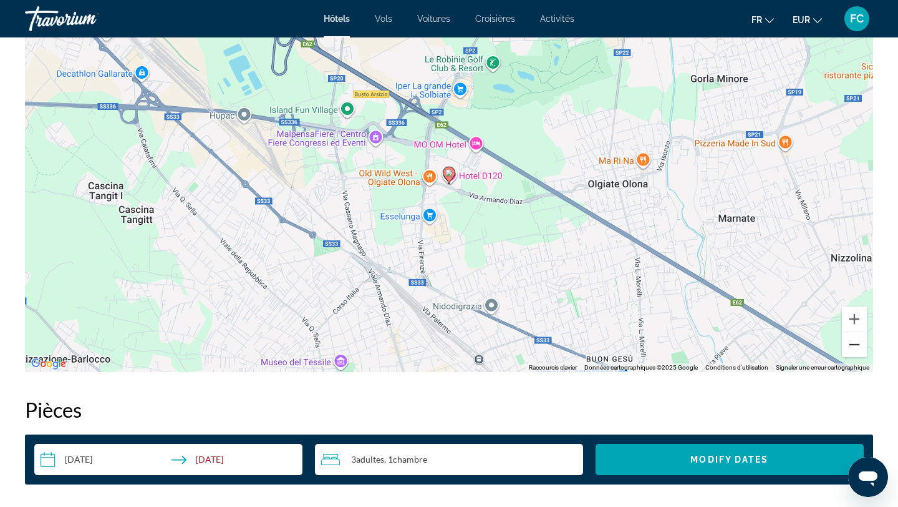
click at [859, 349] on button "Zoom arrière" at bounding box center [854, 344] width 25 height 25
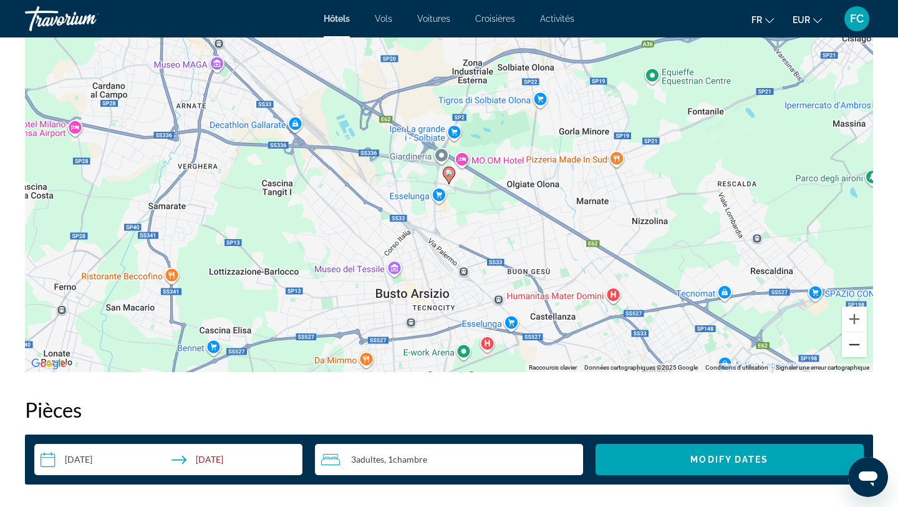
click at [859, 351] on button "Zoom arrière" at bounding box center [854, 344] width 25 height 25
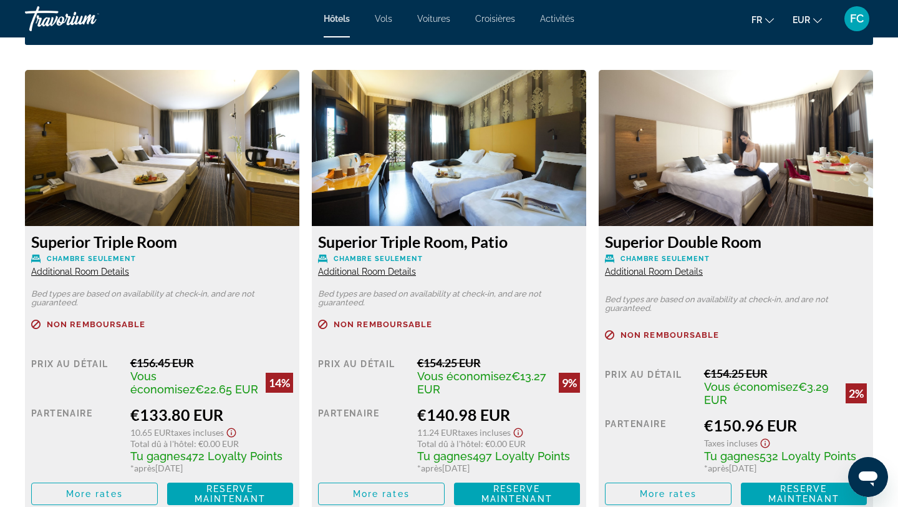
scroll to position [1688, 0]
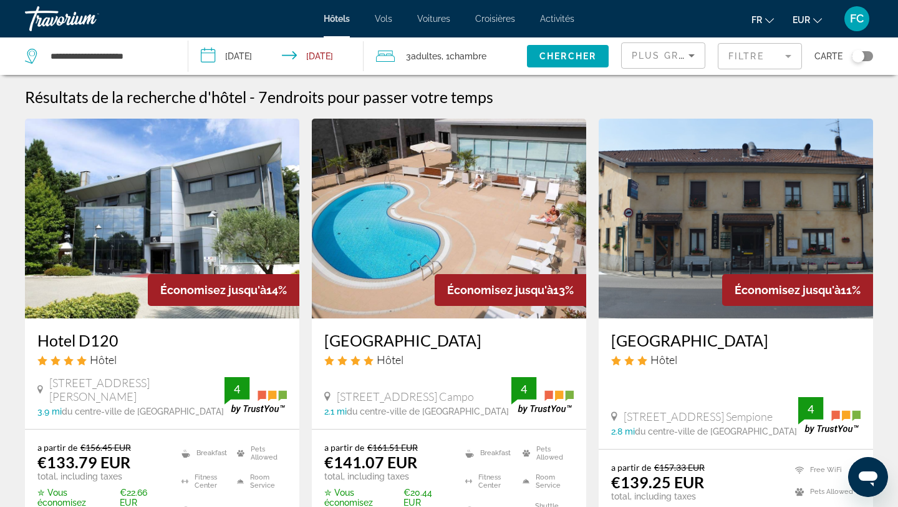
click at [871, 53] on div "Toggle map" at bounding box center [862, 56] width 21 height 10
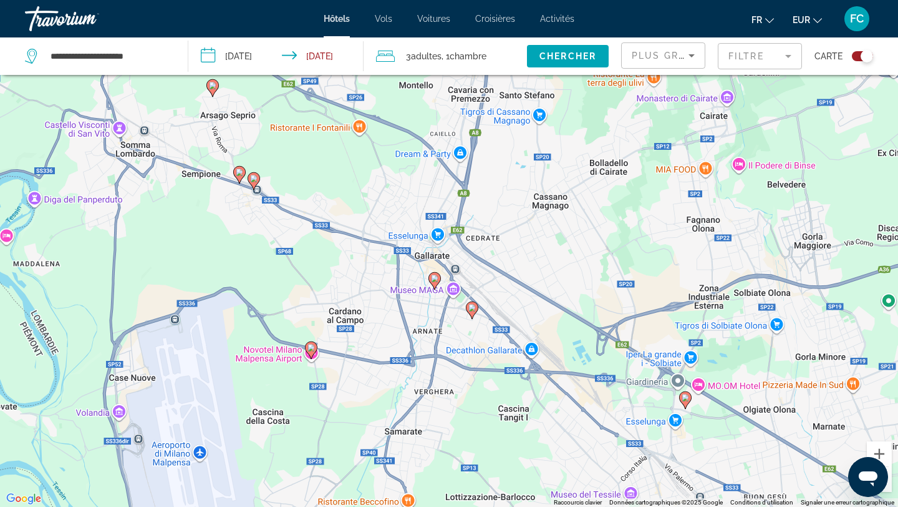
click at [434, 273] on icon "Main content" at bounding box center [434, 281] width 11 height 16
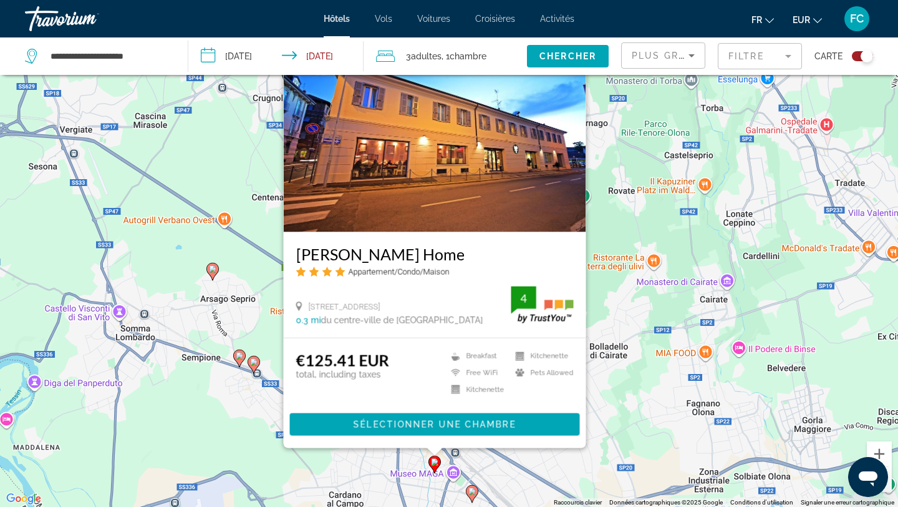
click at [694, 451] on div "Pour activer le glissement avec le clavier, appuyez sur Alt+Entrée. Une fois ce…" at bounding box center [449, 253] width 898 height 507
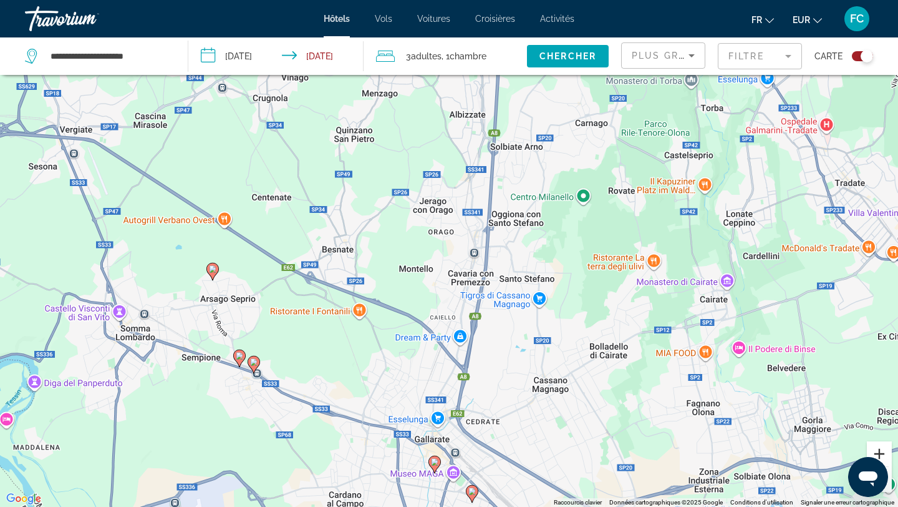
click at [876, 451] on button "Zoom avant" at bounding box center [879, 453] width 25 height 25
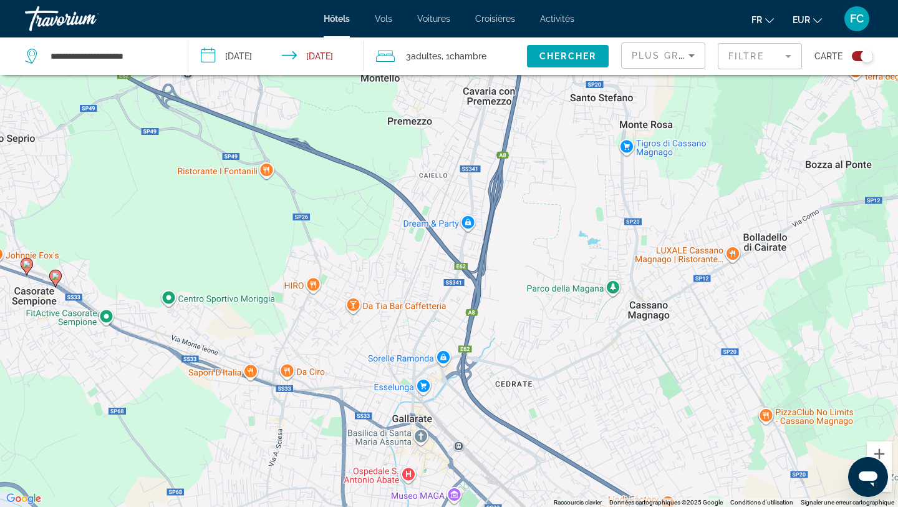
drag, startPoint x: 641, startPoint y: 469, endPoint x: 633, endPoint y: 222, distance: 246.6
click at [633, 222] on div "Pour activer le glissement avec le clavier, appuyez sur Alt+Entrée. Une fois ce…" at bounding box center [449, 253] width 898 height 507
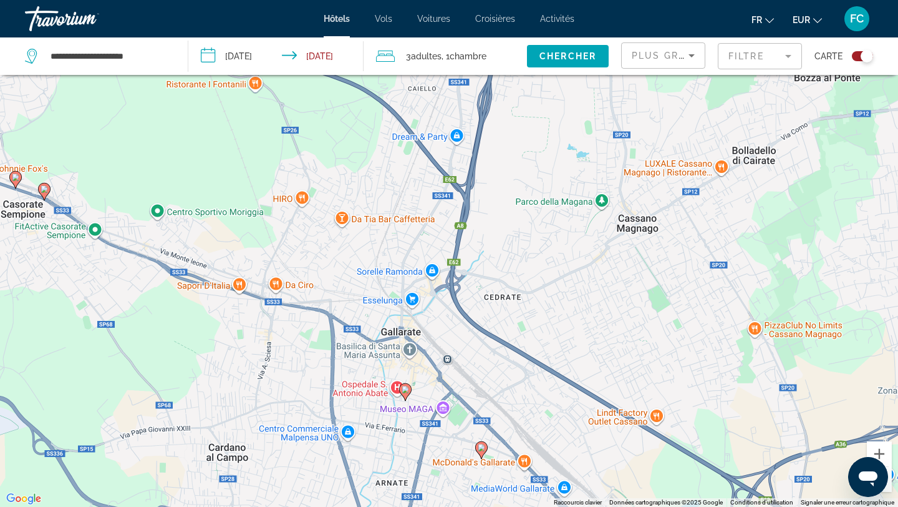
drag, startPoint x: 616, startPoint y: 291, endPoint x: 601, endPoint y: 149, distance: 143.0
click at [601, 149] on div "Pour activer le glissement avec le clavier, appuyez sur Alt+Entrée. Une fois ce…" at bounding box center [449, 253] width 898 height 507
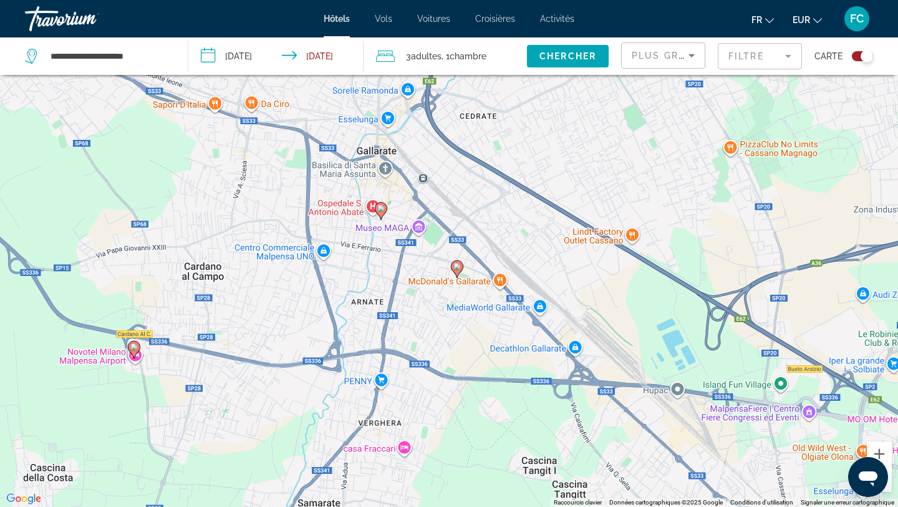
click at [457, 271] on icon "Main content" at bounding box center [457, 269] width 11 height 16
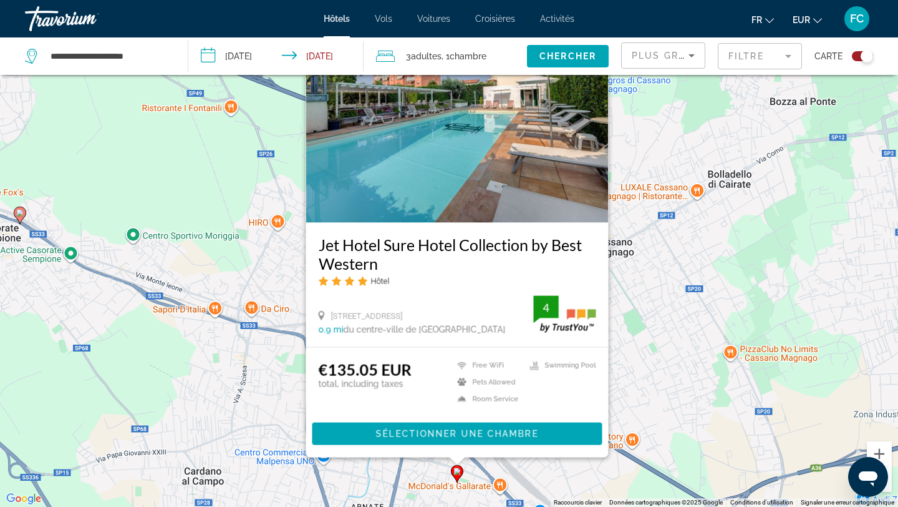
click at [388, 244] on h3 "Jet Hotel Sure Hotel Collection by Best Western" at bounding box center [458, 253] width 278 height 37
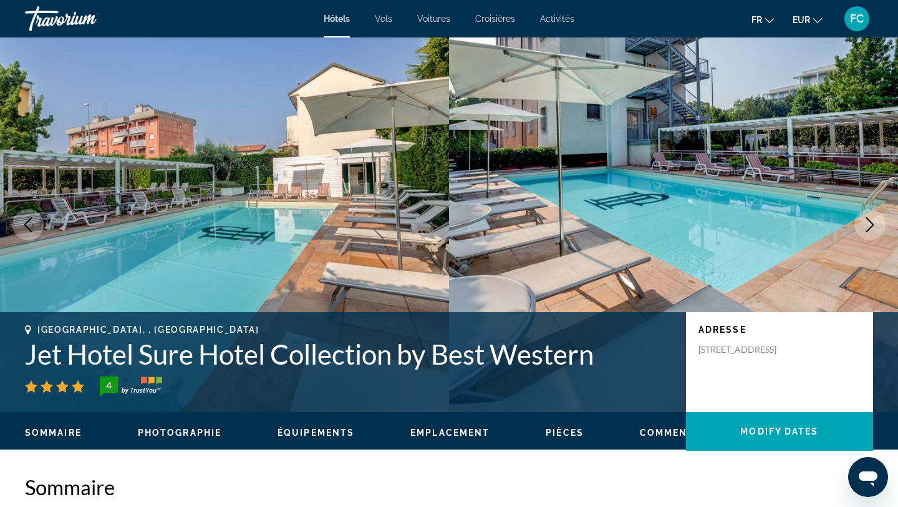
click at [873, 228] on icon "Next image" at bounding box center [870, 224] width 15 height 15
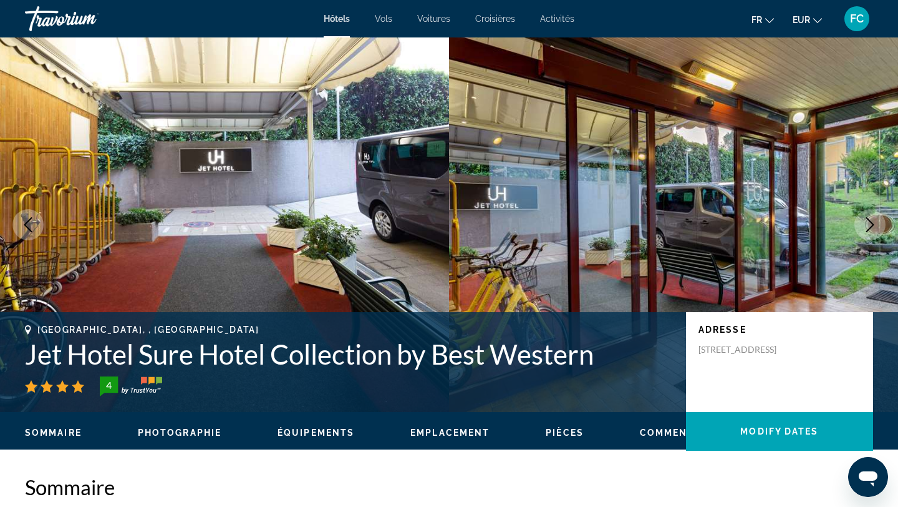
click at [873, 230] on icon "Next image" at bounding box center [870, 224] width 15 height 15
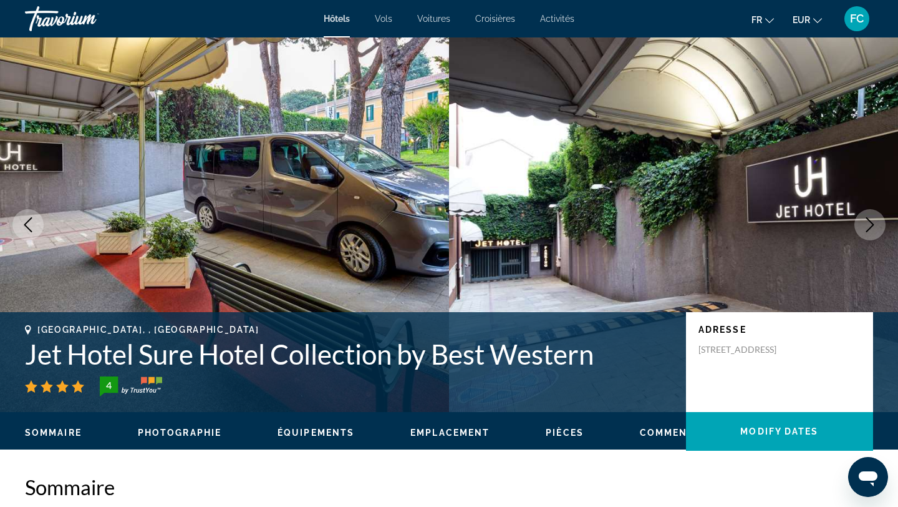
click at [873, 231] on icon "Next image" at bounding box center [870, 224] width 15 height 15
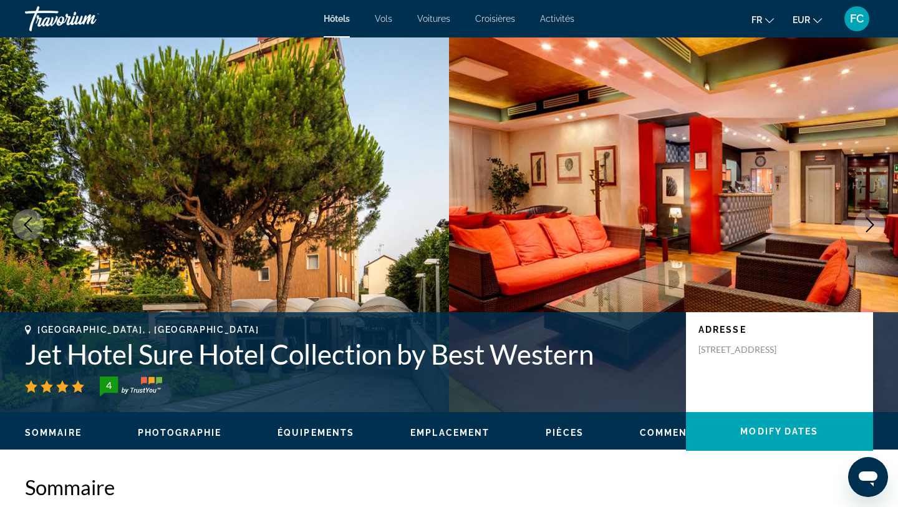
click at [873, 233] on button "Next image" at bounding box center [870, 224] width 31 height 31
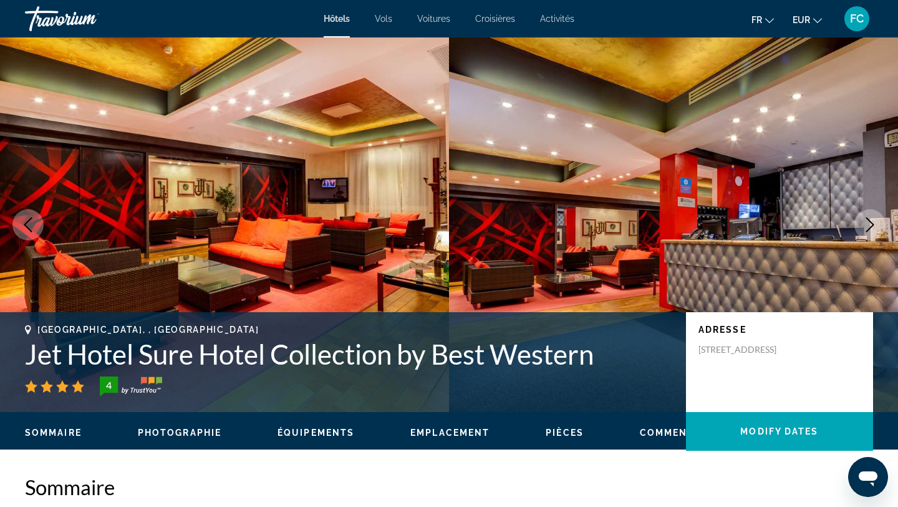
click at [873, 233] on button "Next image" at bounding box center [870, 224] width 31 height 31
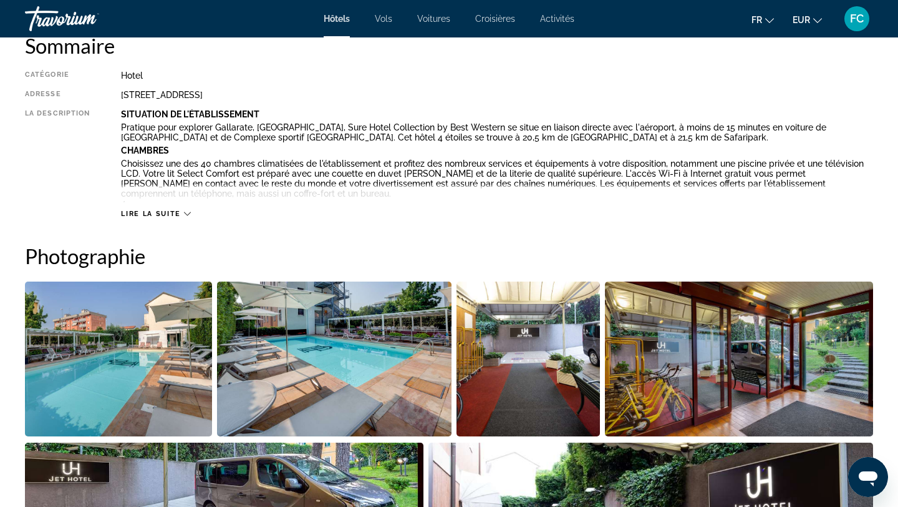
scroll to position [440, 0]
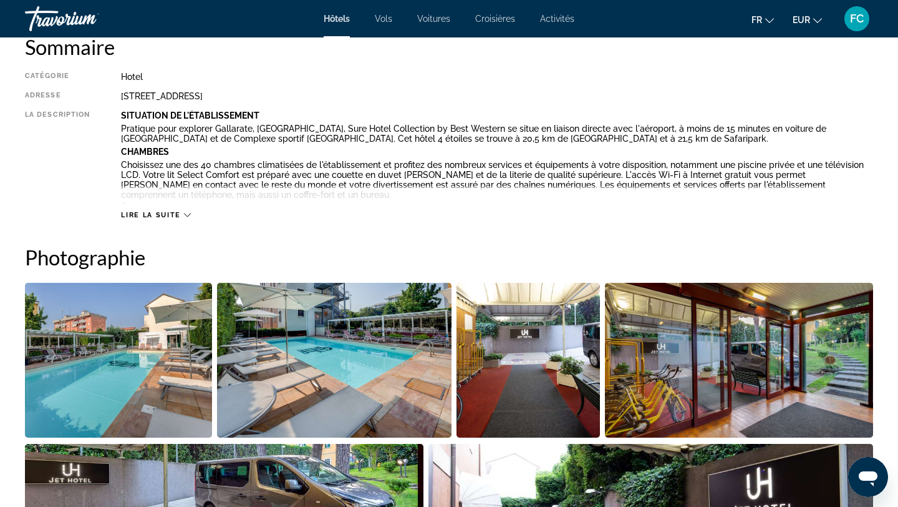
click at [148, 217] on span "Lire la suite" at bounding box center [150, 215] width 59 height 8
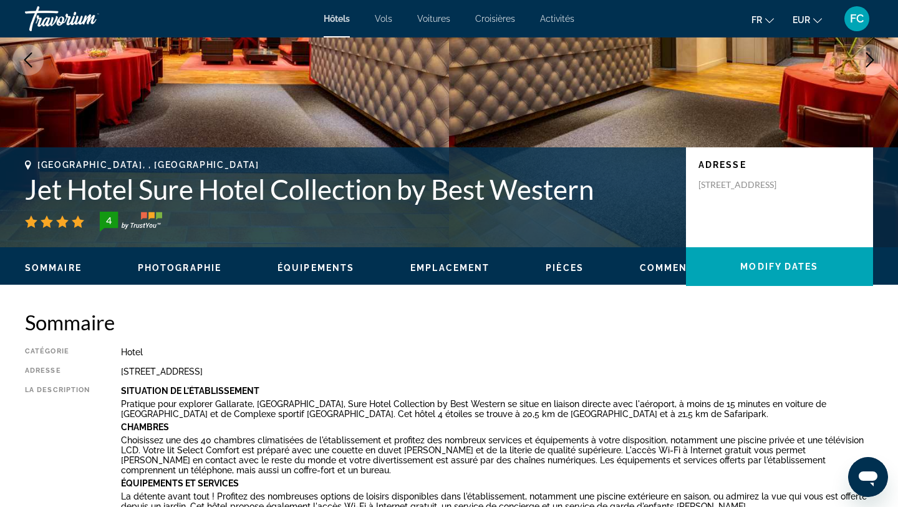
scroll to position [0, 0]
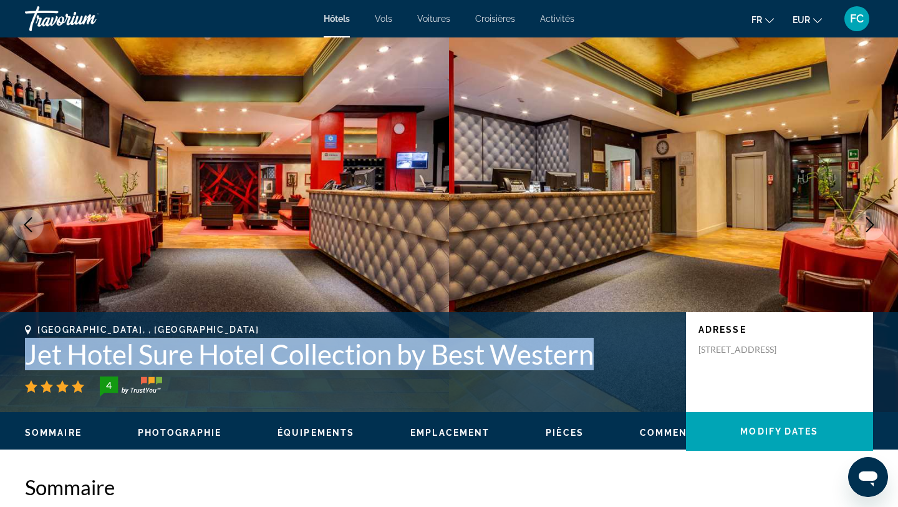
drag, startPoint x: 599, startPoint y: 361, endPoint x: 15, endPoint y: 336, distance: 584.4
click at [15, 336] on div "[GEOGRAPHIC_DATA], , [GEOGRAPHIC_DATA] Jet Hotel Sure Hotel Collection by Best …" at bounding box center [449, 361] width 898 height 75
copy h1 "Jet Hotel Sure Hotel Collection by Best Western"
